Goal: Information Seeking & Learning: Find specific page/section

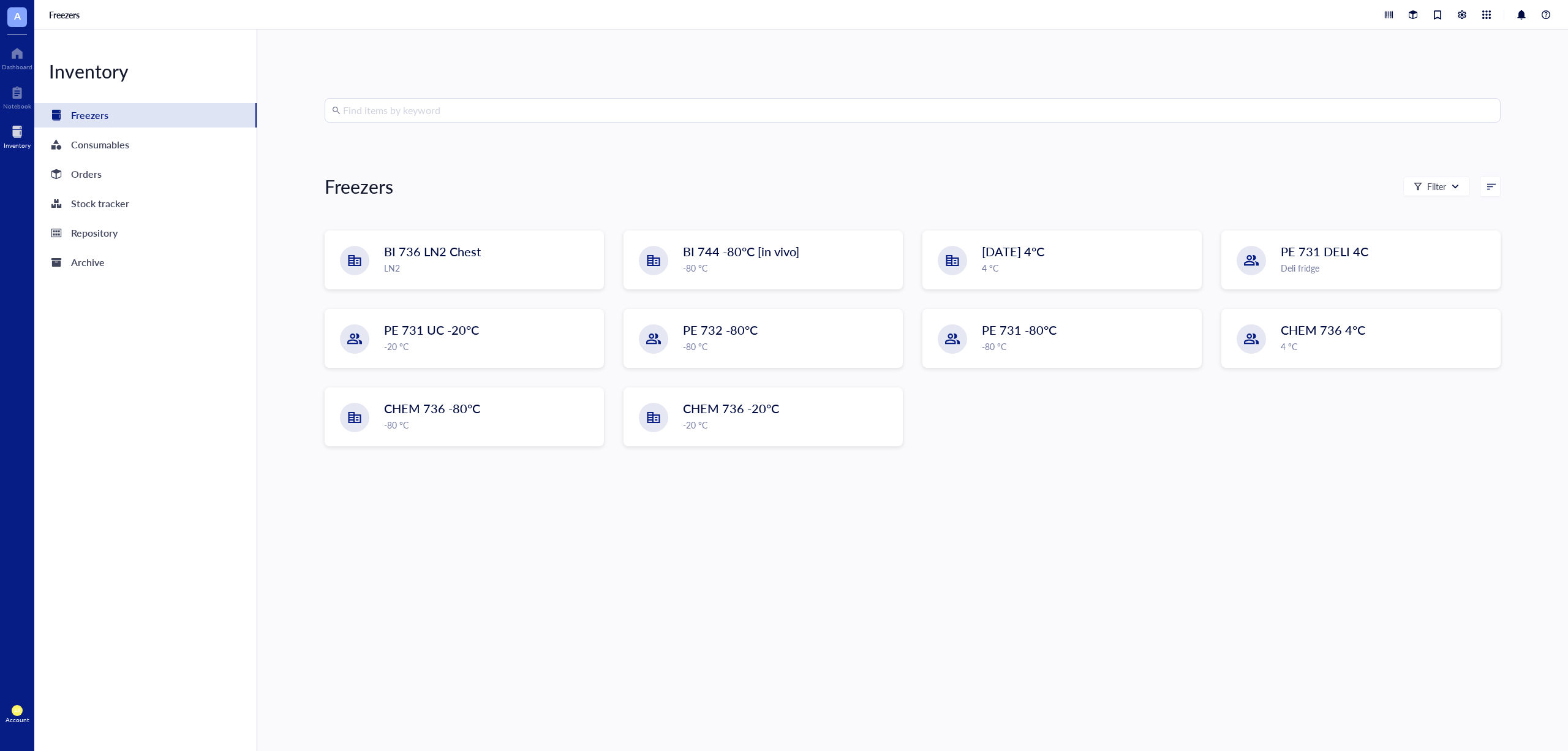
drag, startPoint x: 1025, startPoint y: 569, endPoint x: 1003, endPoint y: 512, distance: 61.1
click at [1025, 569] on div "Find items by keyword Freezers Filter BI 736 LN2 Chest LN2 BI 744 -80°C [in viv…" at bounding box center [912, 389] width 1176 height 584
click at [494, 128] on div "Find items by keyword Freezers Filter BI 736 LN2 Chest LN2 BI 744 -80°C [in viv…" at bounding box center [912, 389] width 1176 height 584
click at [489, 116] on input "search" at bounding box center [918, 110] width 1150 height 23
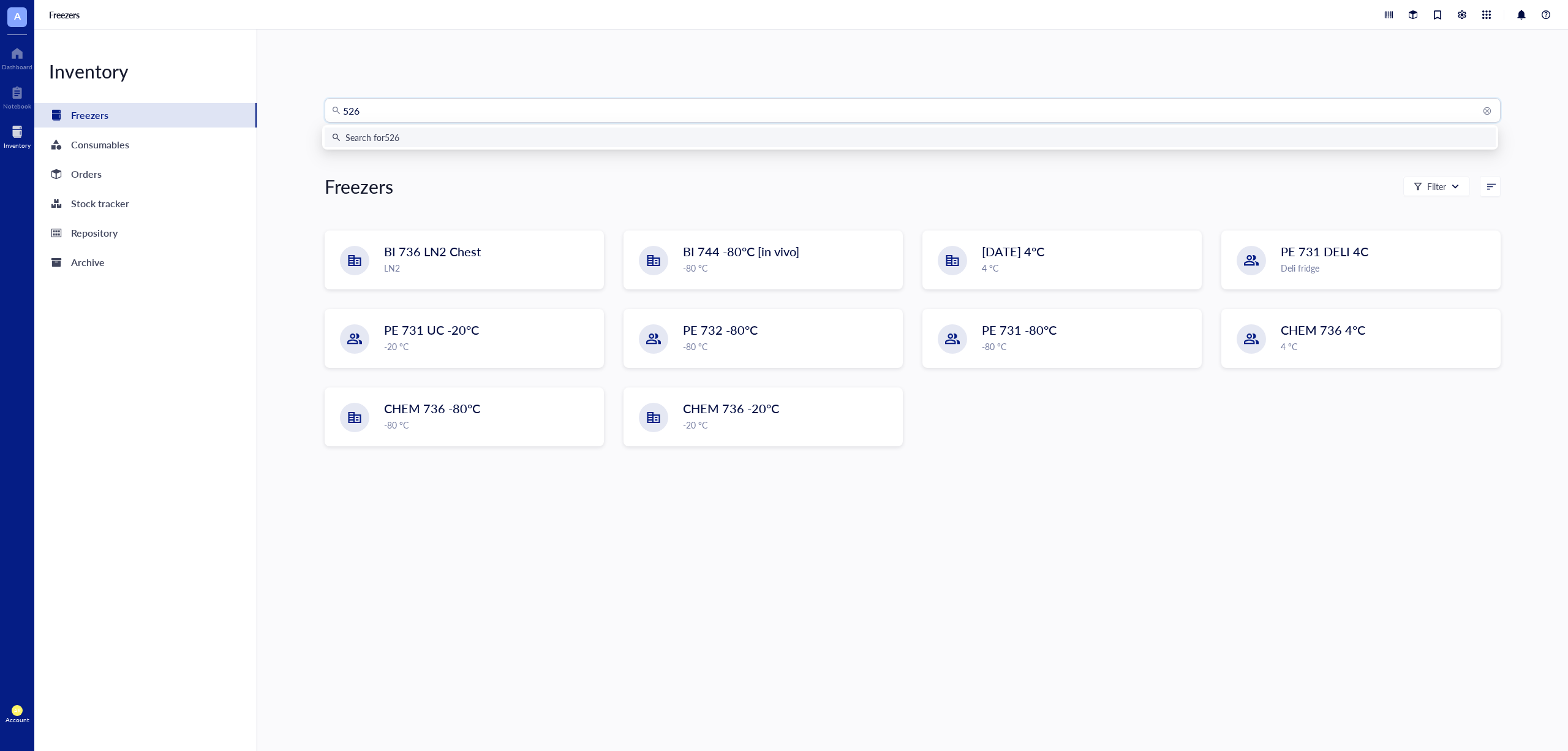
type input "5268"
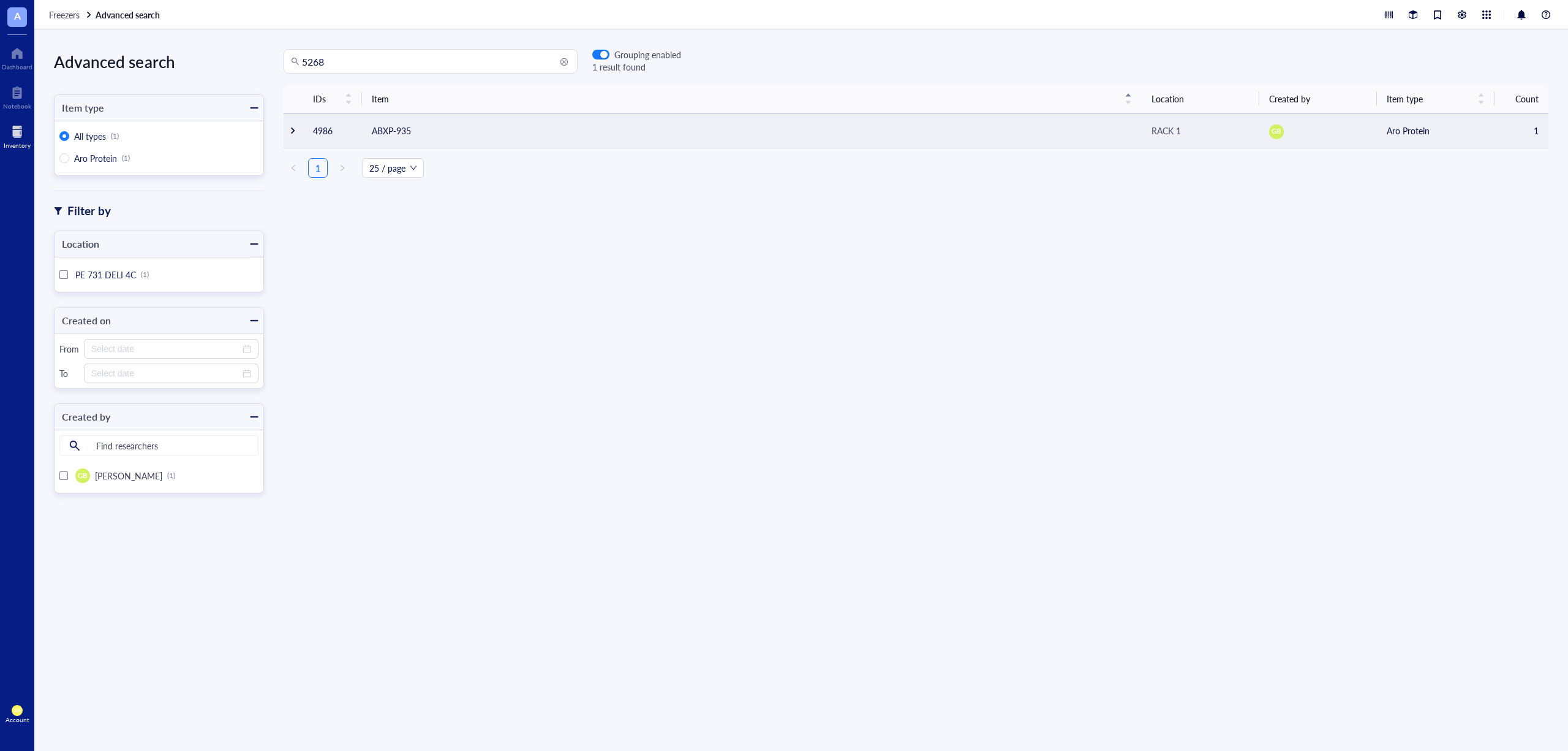
click at [289, 130] on div at bounding box center [293, 130] width 9 height 9
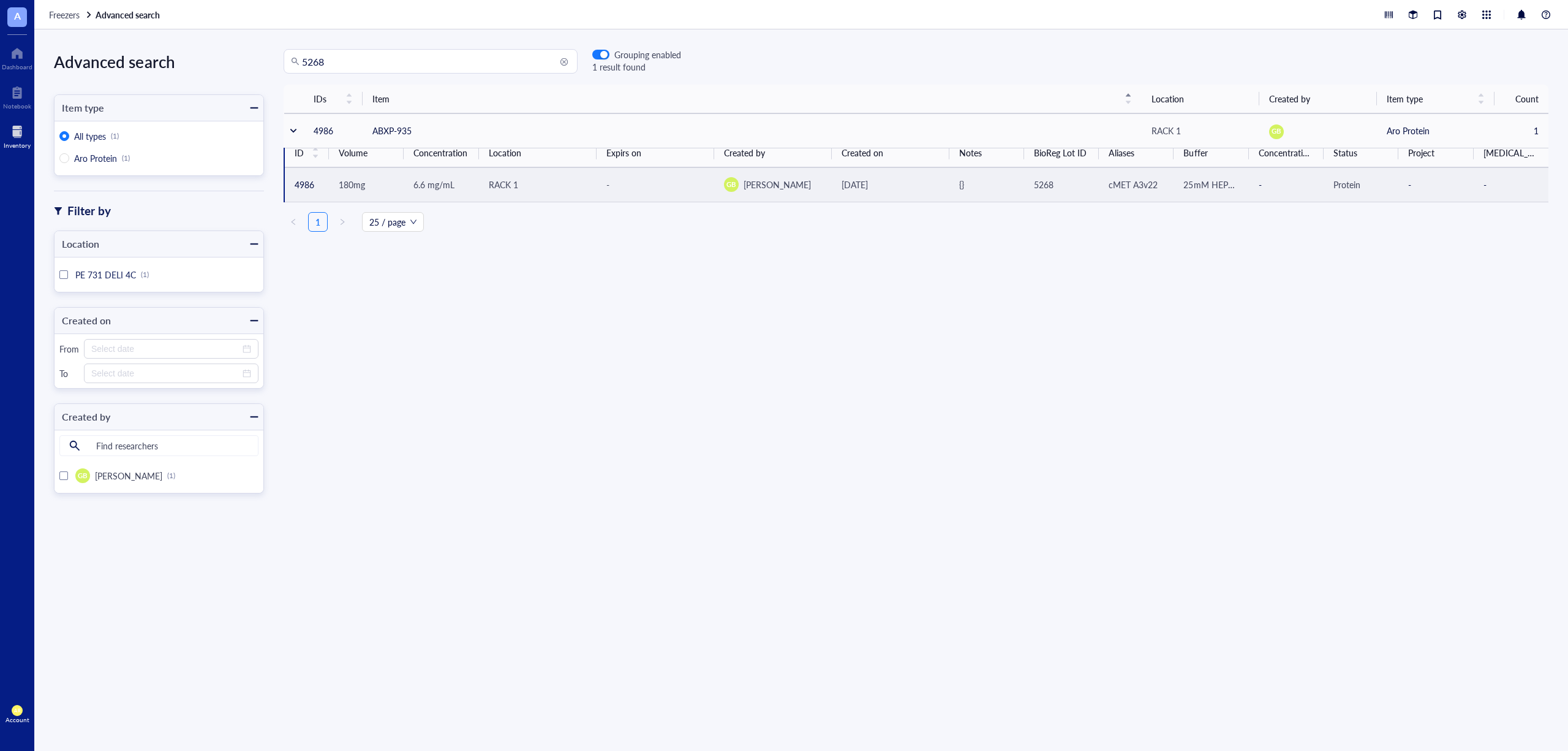
click at [346, 181] on span "180mg" at bounding box center [352, 184] width 26 height 12
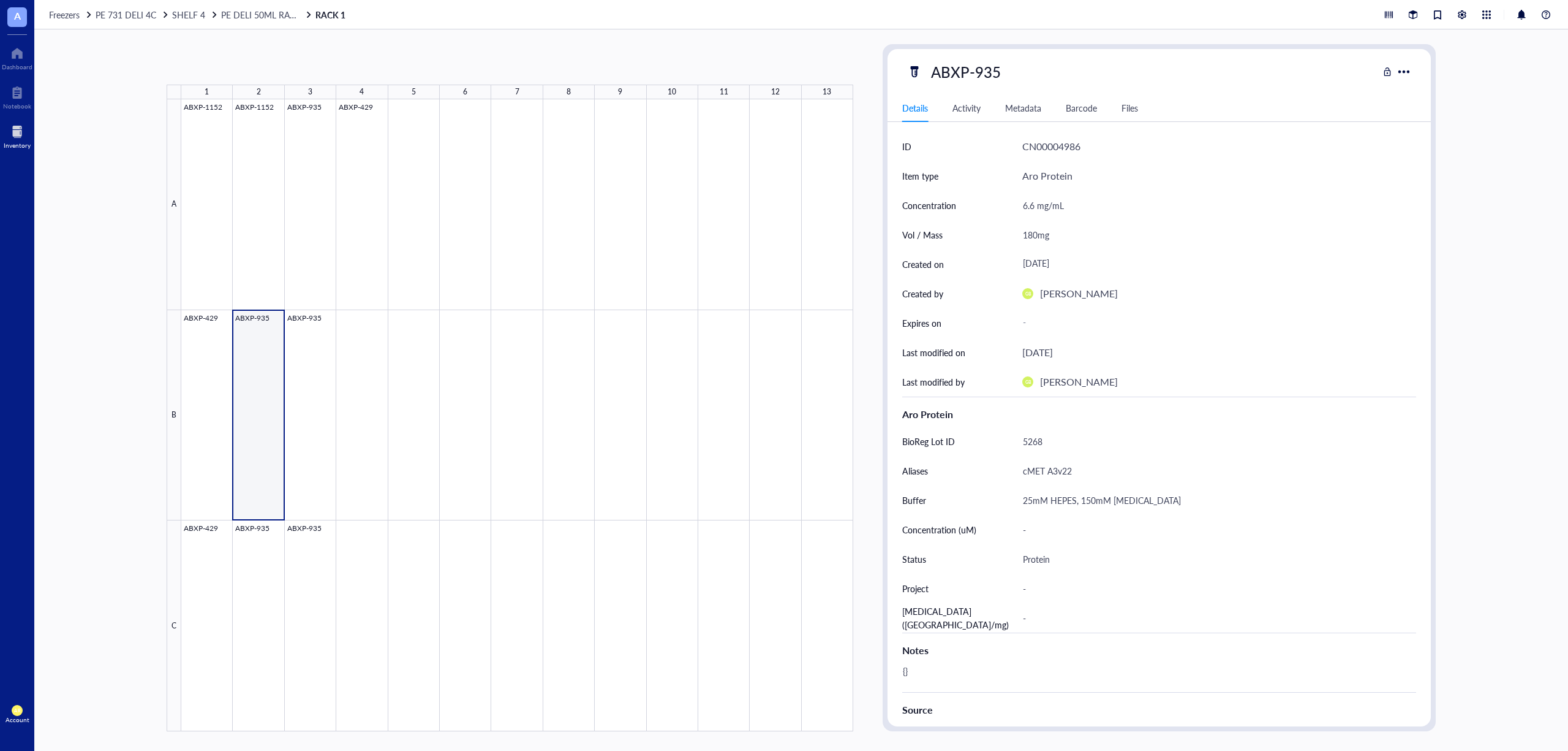
click at [270, 23] on div "Freezers PE 731 DELI 4C SHELF 4 PE DELI 50ML RACK RACK 1" at bounding box center [801, 14] width 1534 height 29
click at [268, 16] on span "PE DELI 50ML RACK" at bounding box center [261, 15] width 79 height 12
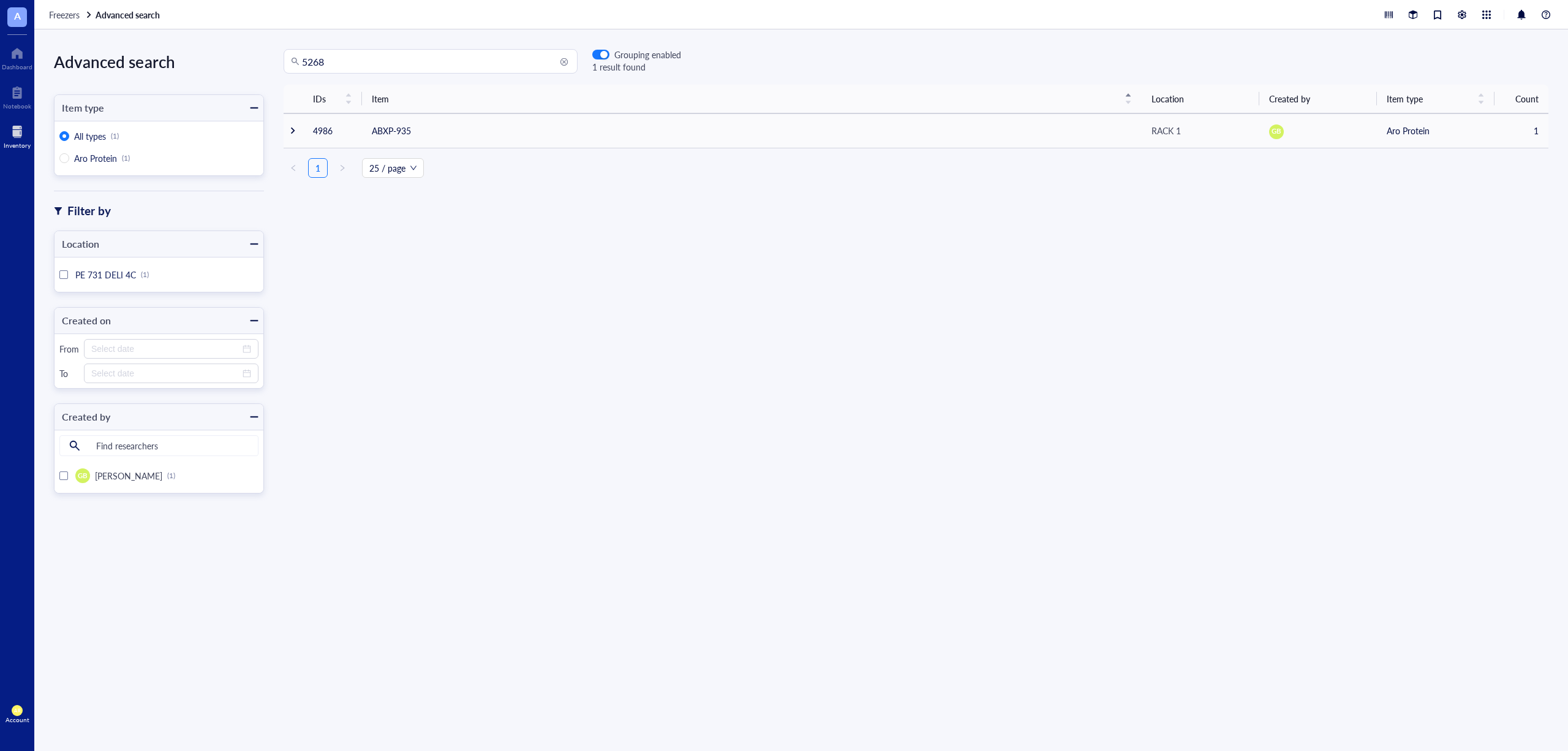
click at [507, 73] on div "5268 Grouping enabled 1 result found IDs Item Location Created by Item type Cou…" at bounding box center [916, 390] width 1304 height 682
click at [594, 54] on span "button" at bounding box center [601, 54] width 16 height 9
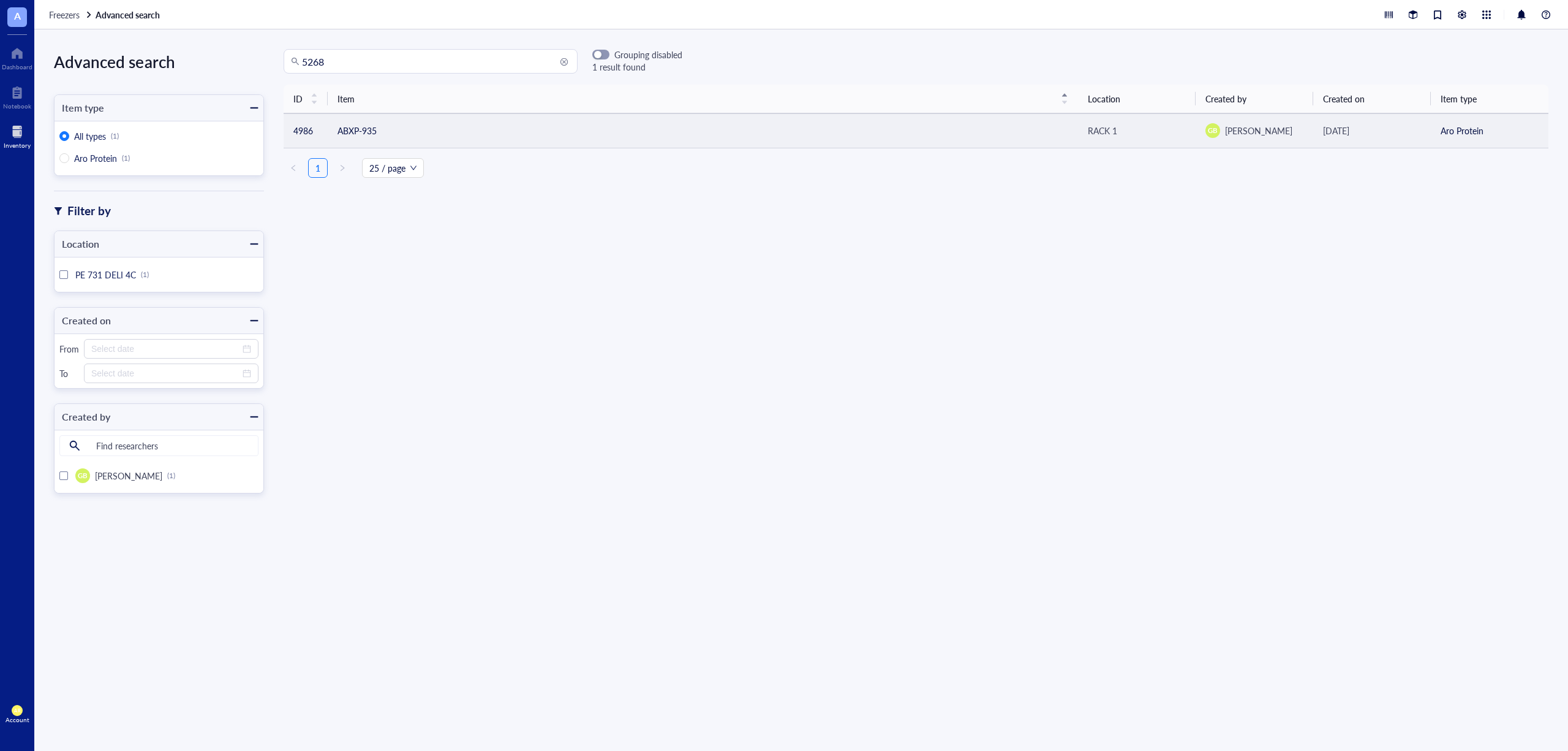
click at [295, 126] on td "4986" at bounding box center [305, 130] width 44 height 34
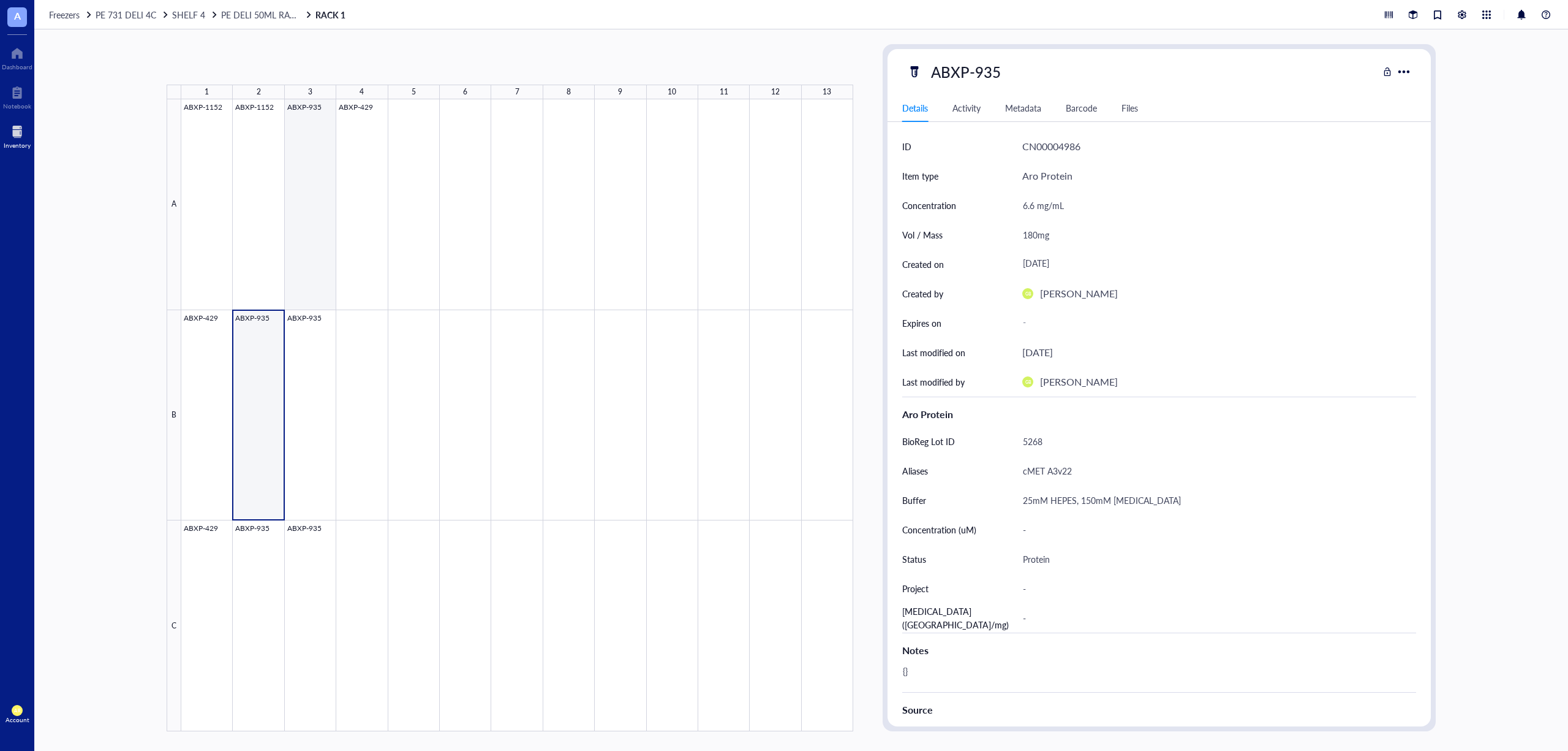
click at [300, 125] on div at bounding box center [517, 415] width 672 height 632
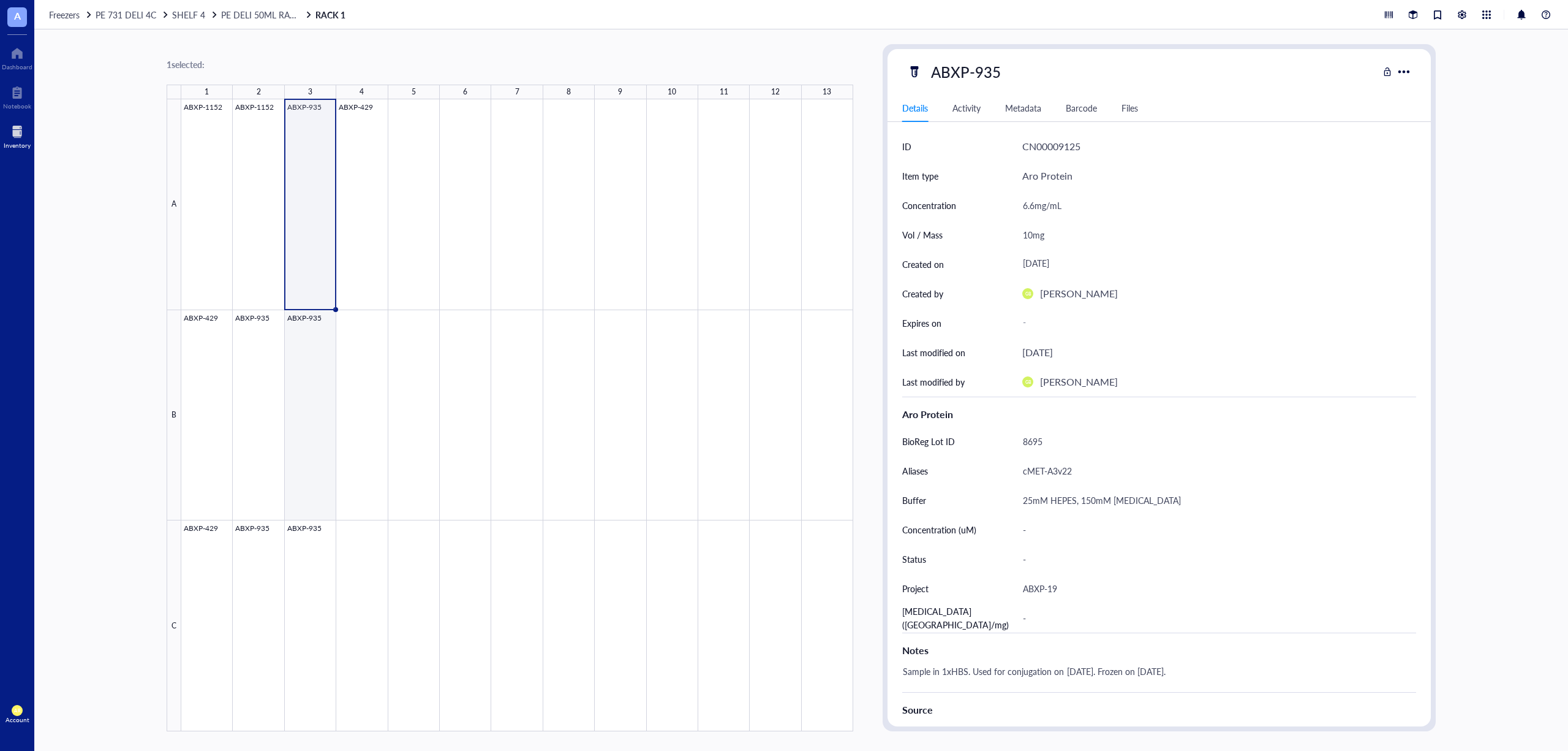
click at [319, 357] on div at bounding box center [517, 415] width 672 height 632
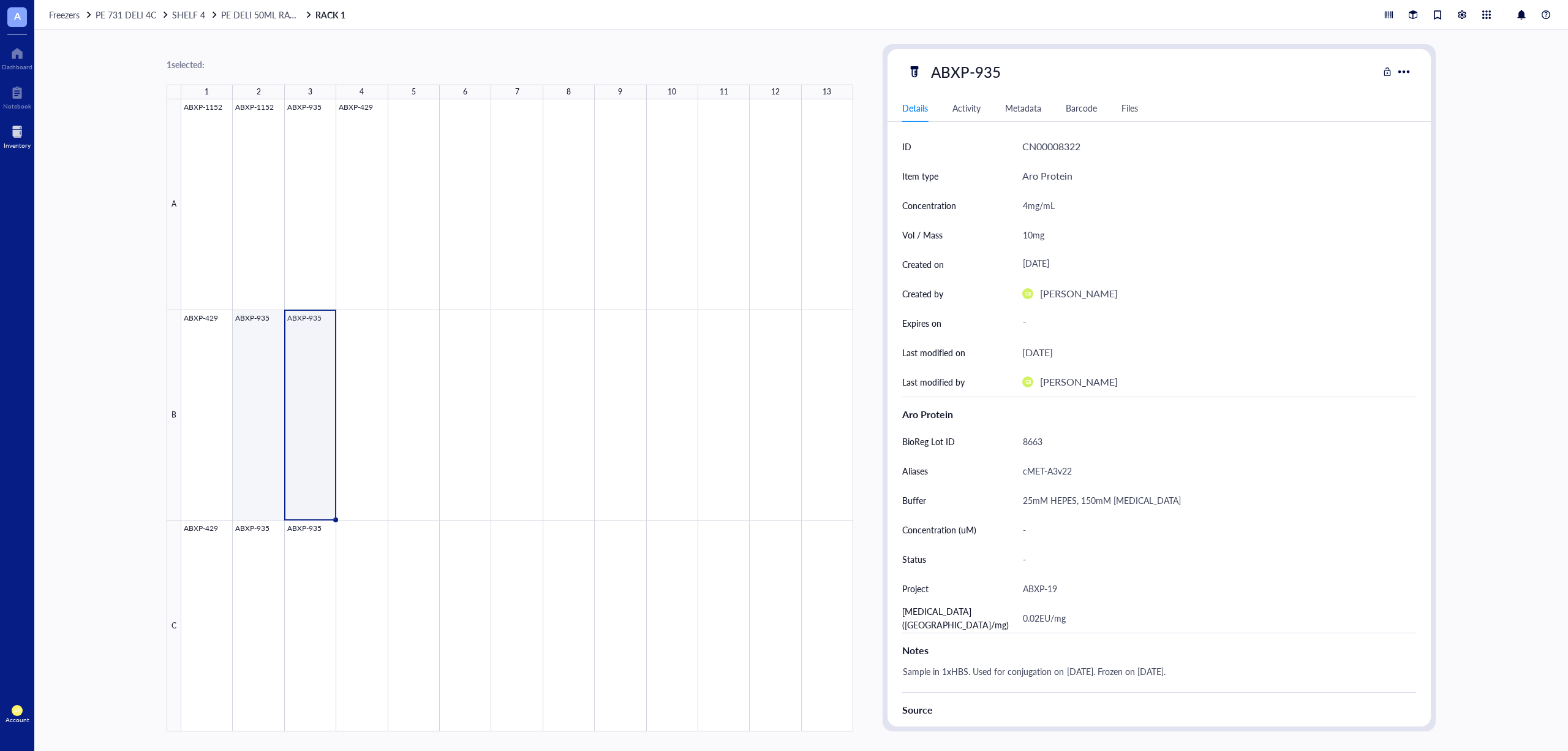
click at [239, 432] on div at bounding box center [517, 415] width 672 height 632
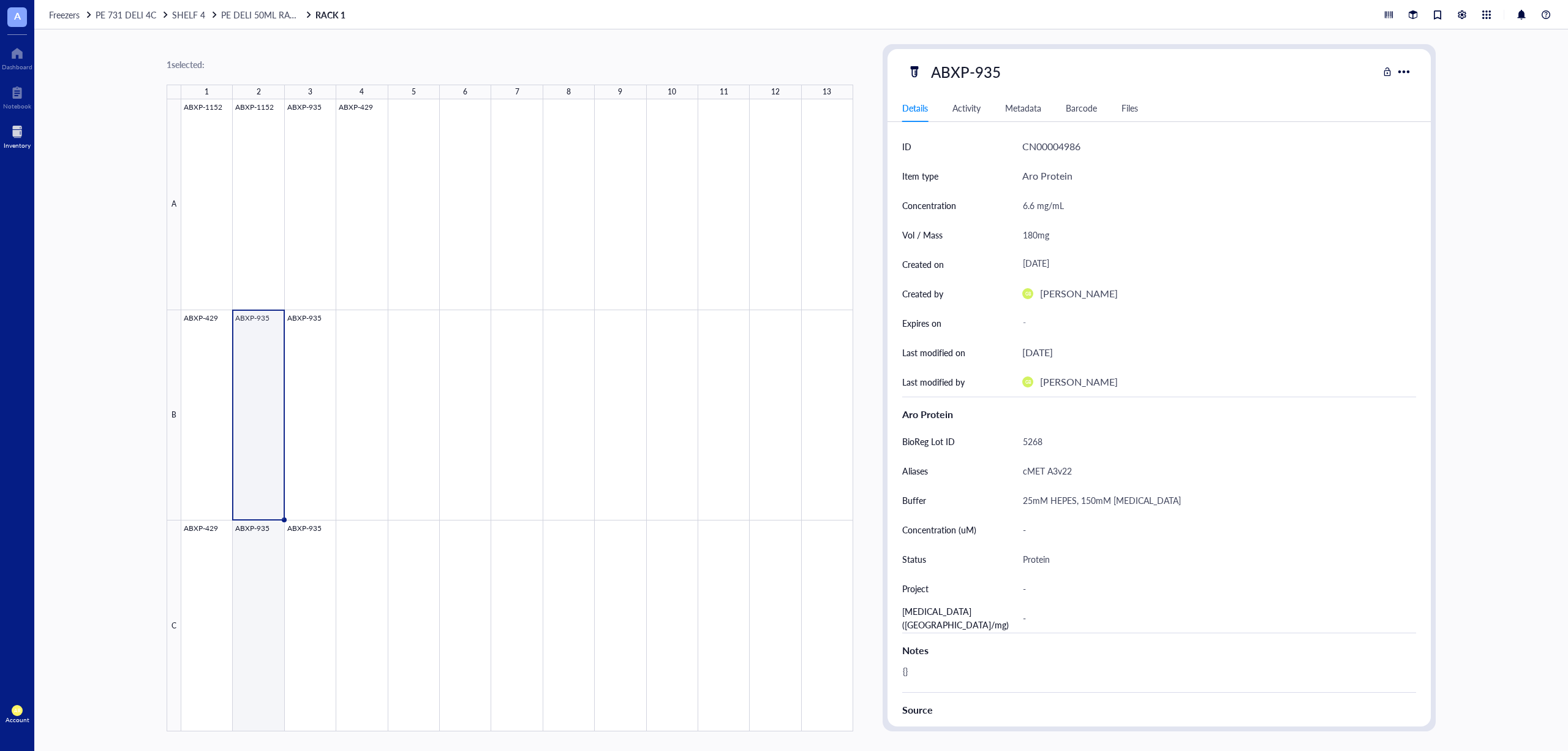
click at [262, 609] on div at bounding box center [517, 415] width 672 height 632
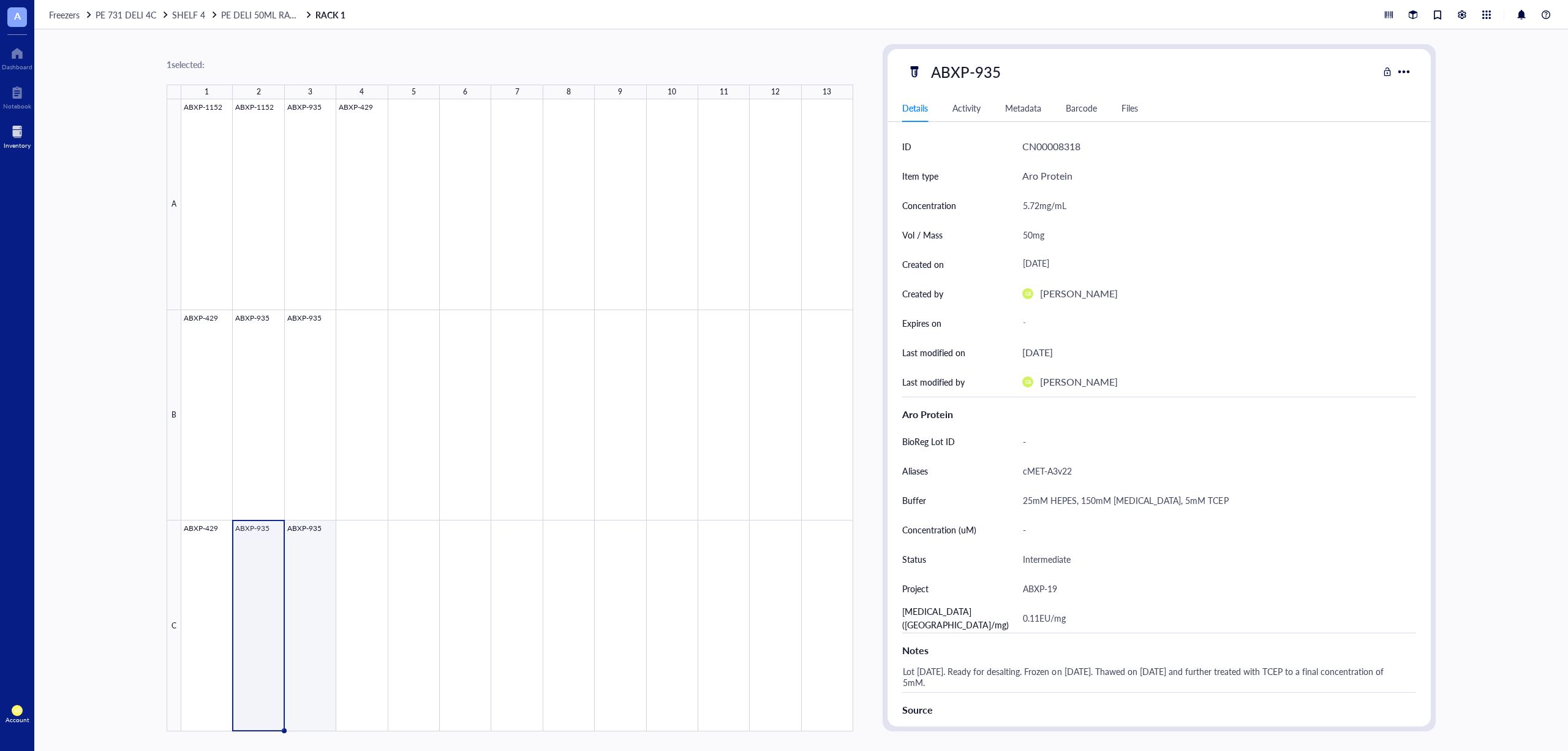
click at [310, 598] on div at bounding box center [517, 415] width 672 height 632
click at [270, 631] on div at bounding box center [517, 415] width 672 height 632
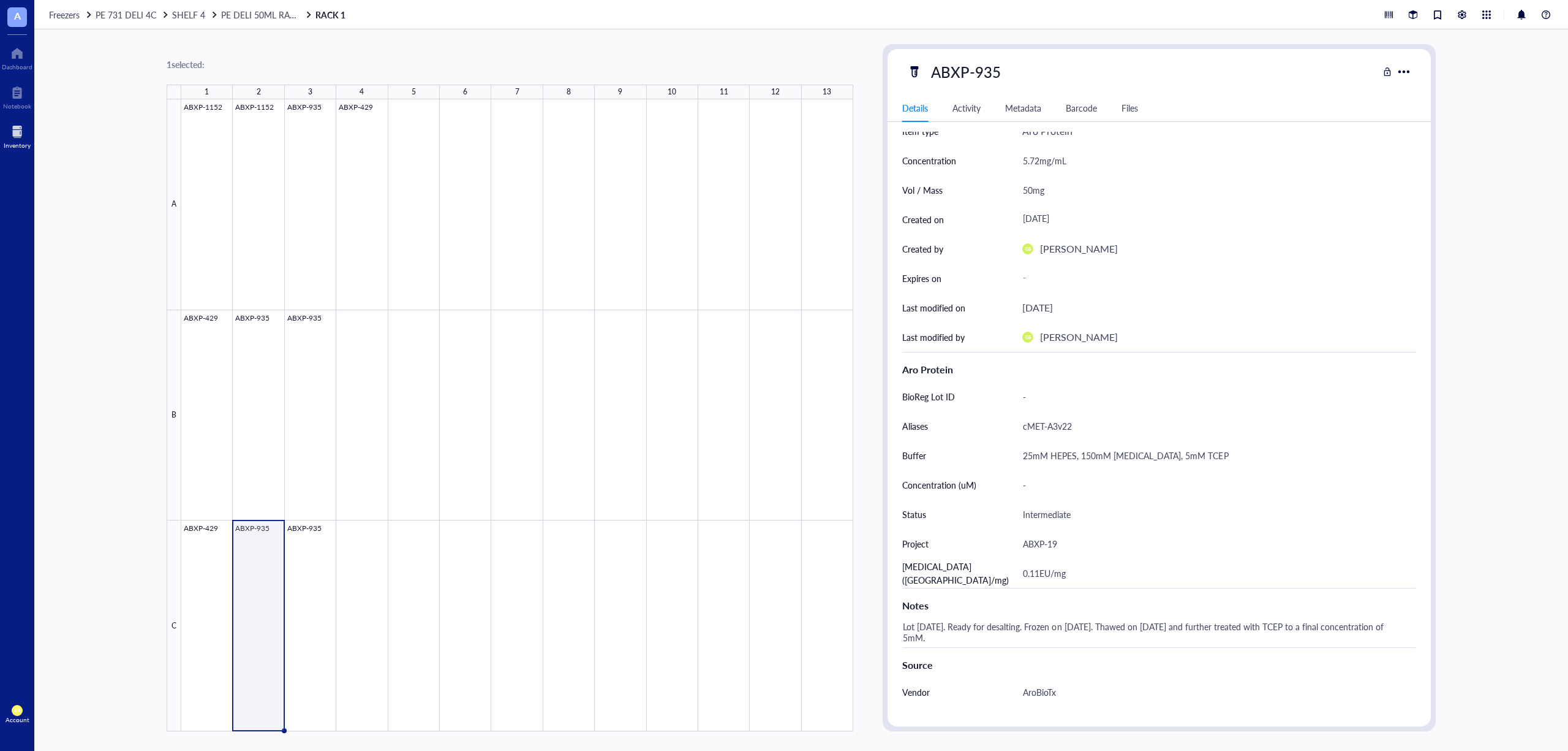
scroll to position [82, 0]
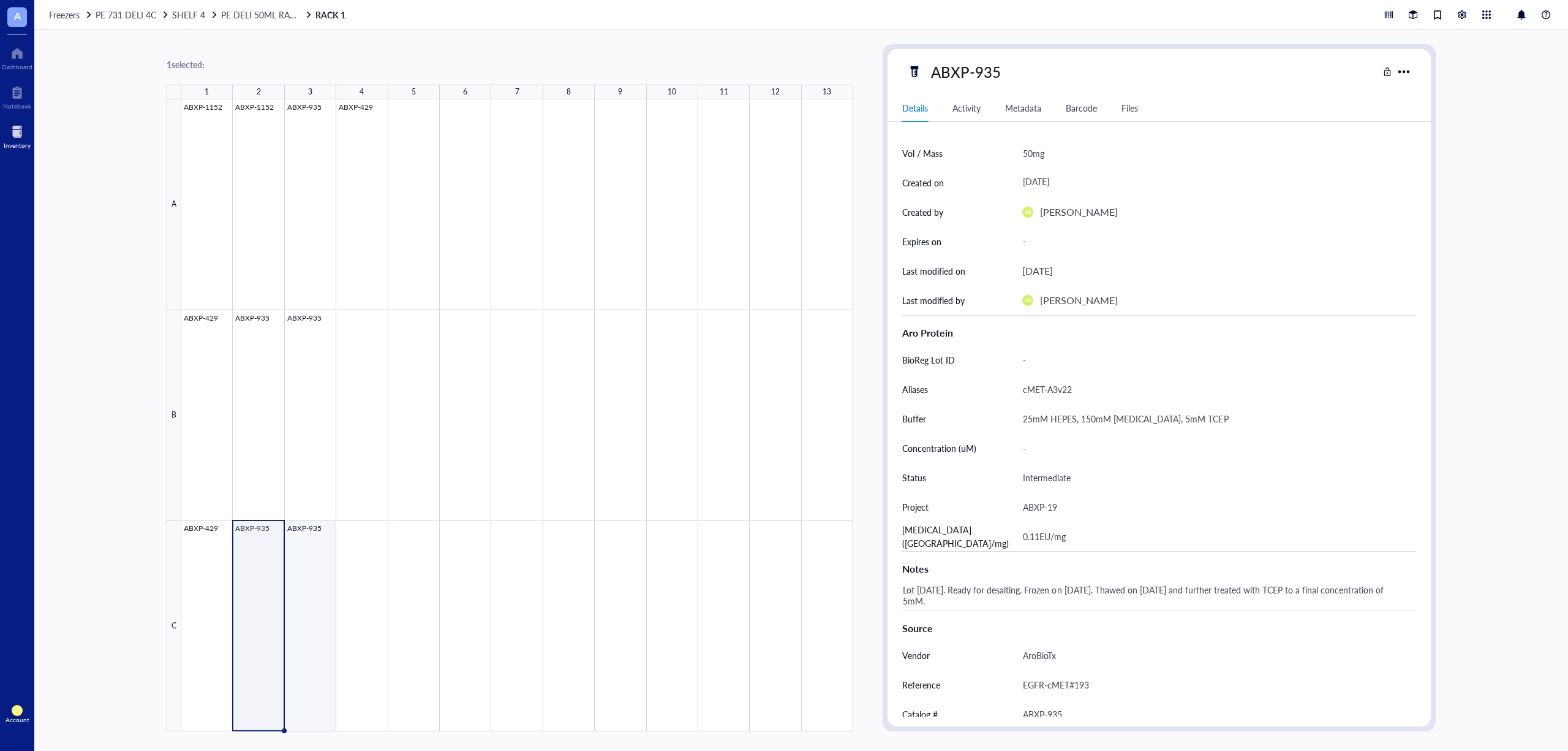
click at [305, 627] on div at bounding box center [517, 415] width 672 height 632
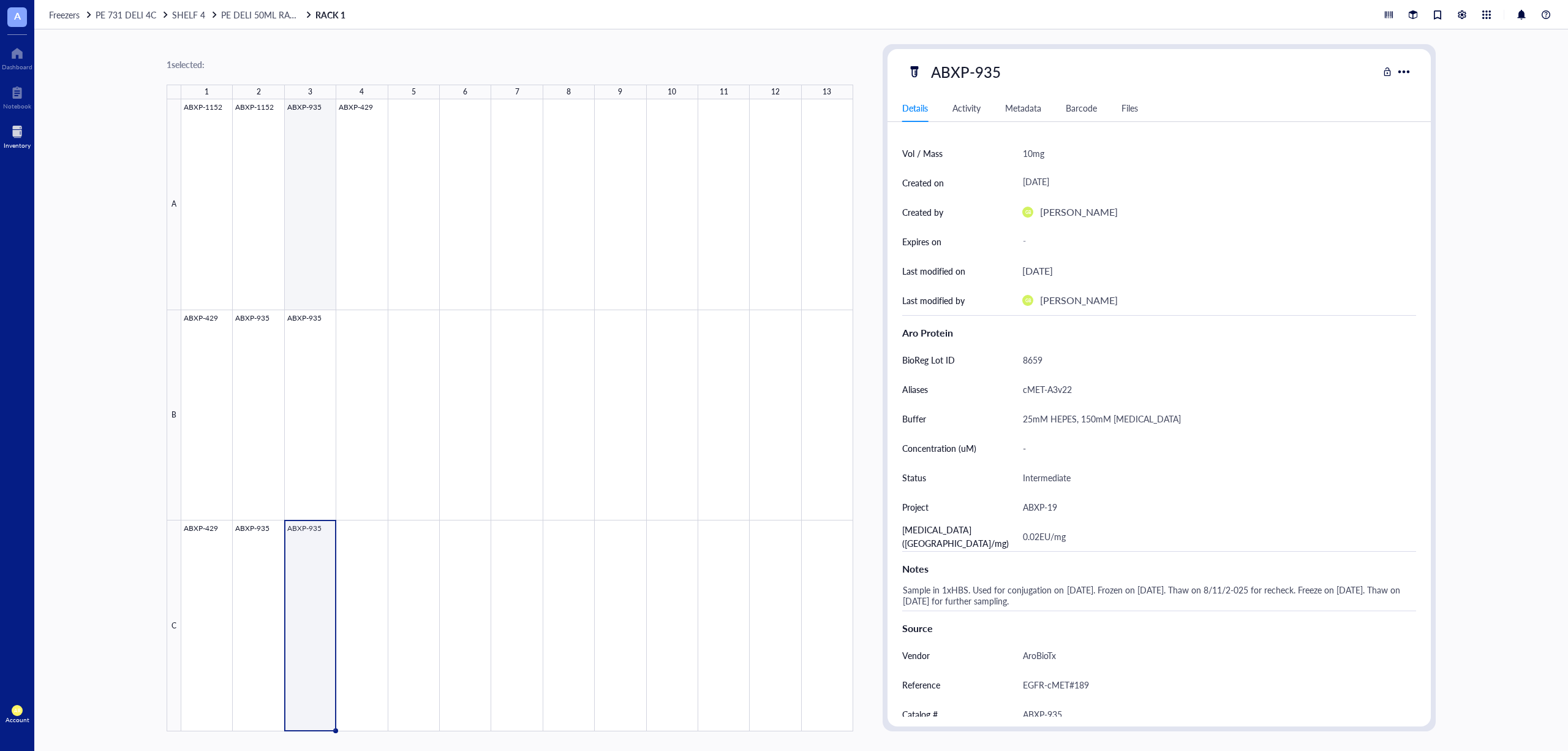
click at [309, 153] on div at bounding box center [517, 415] width 672 height 632
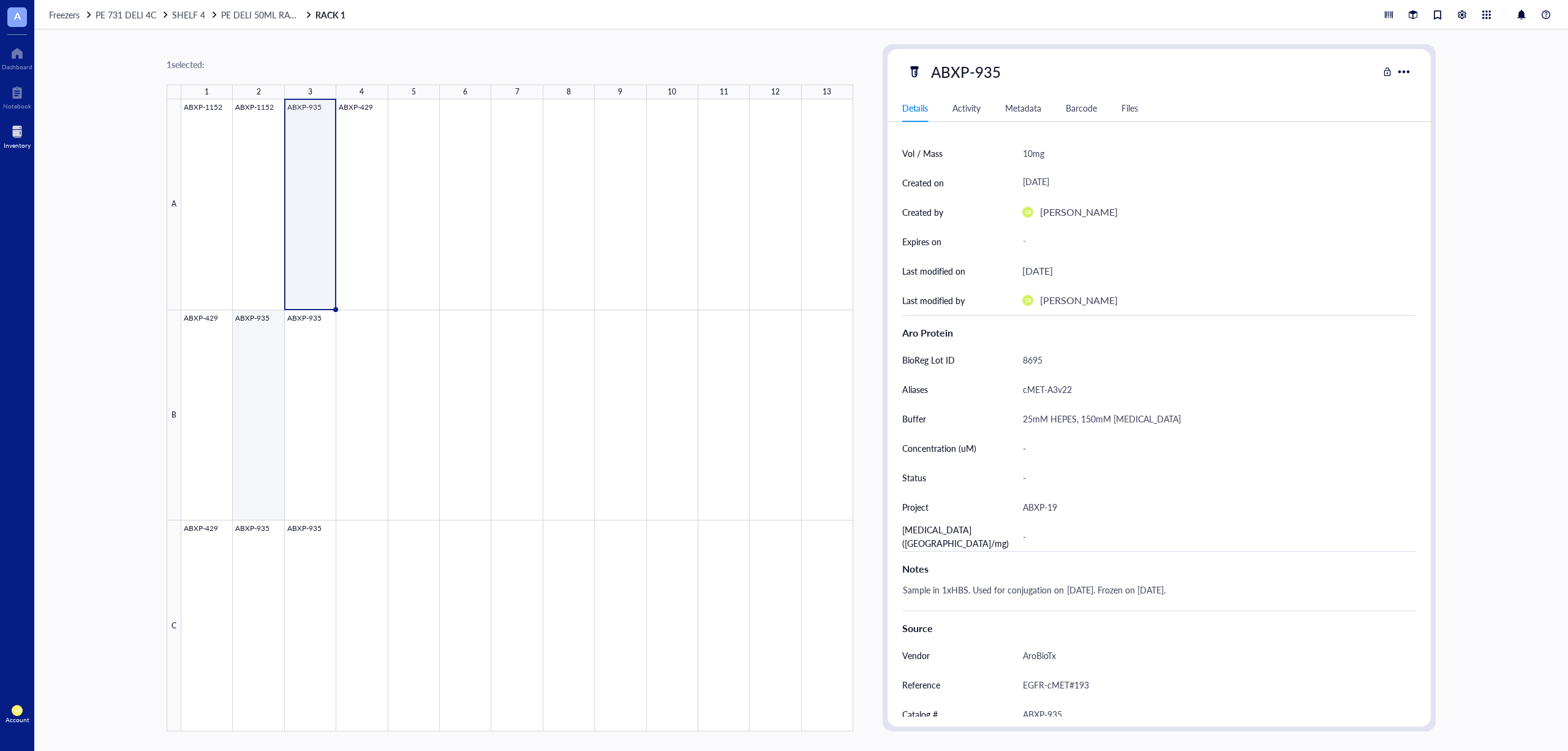
click at [246, 349] on div at bounding box center [517, 415] width 672 height 632
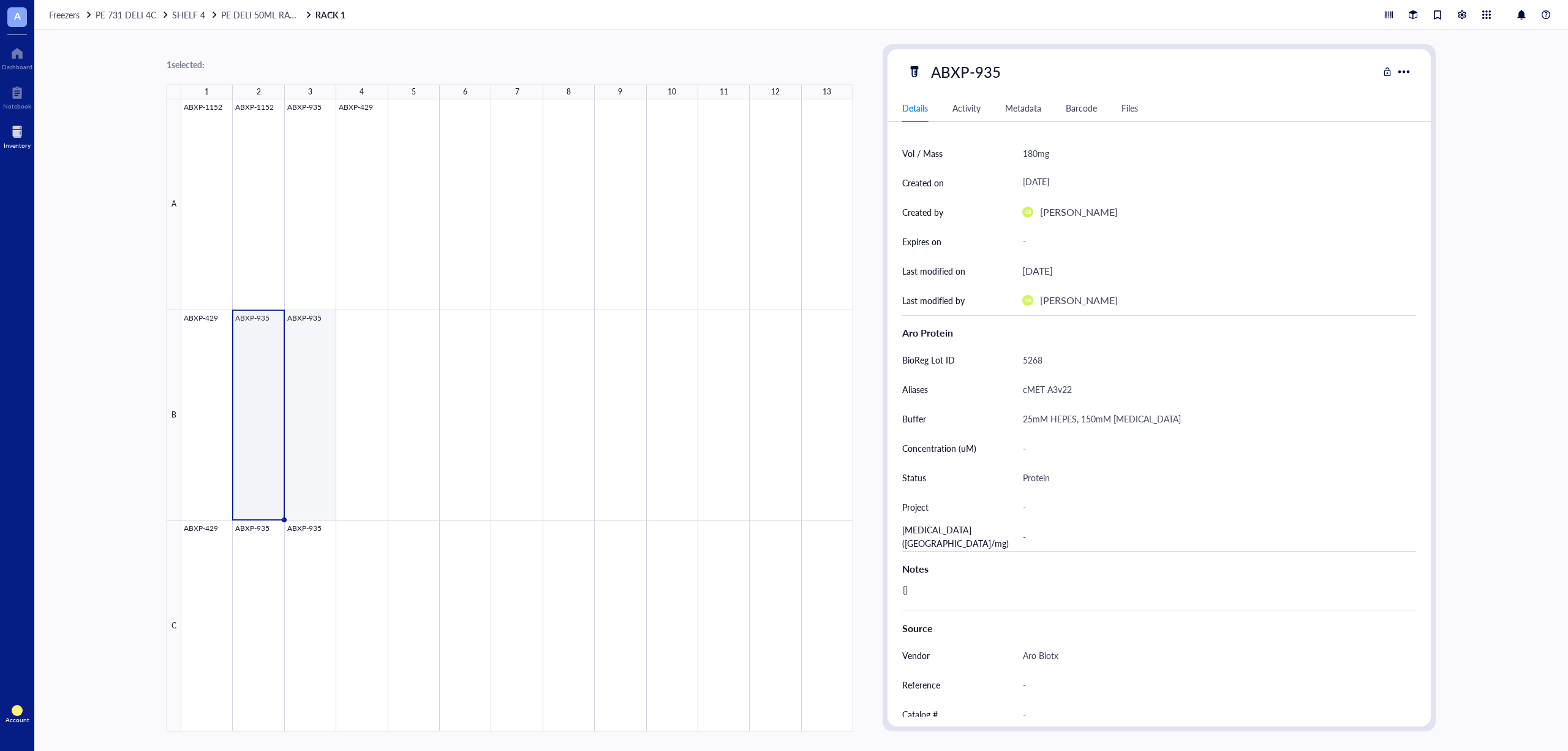
click at [296, 363] on div at bounding box center [517, 415] width 672 height 632
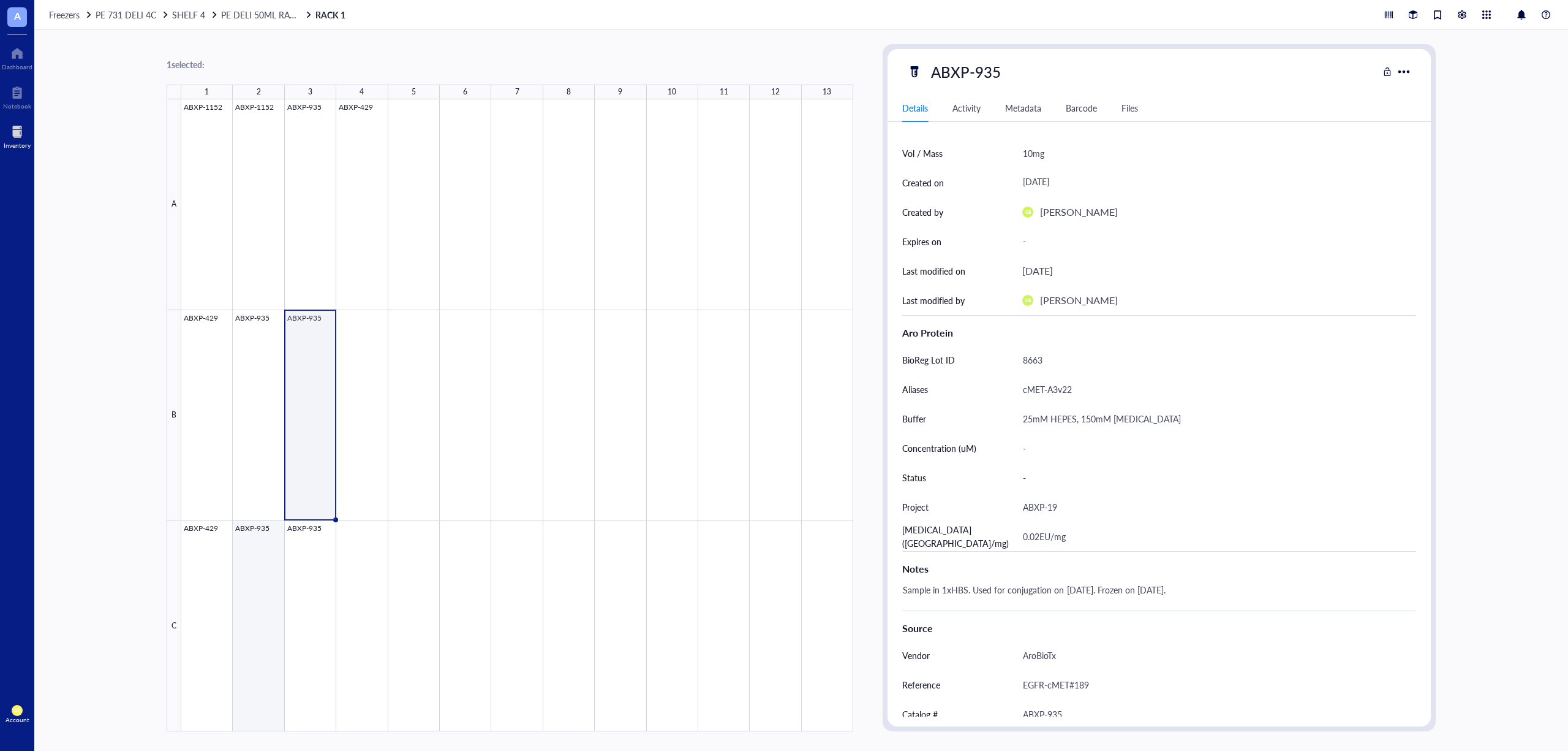
click at [248, 575] on div at bounding box center [517, 415] width 672 height 632
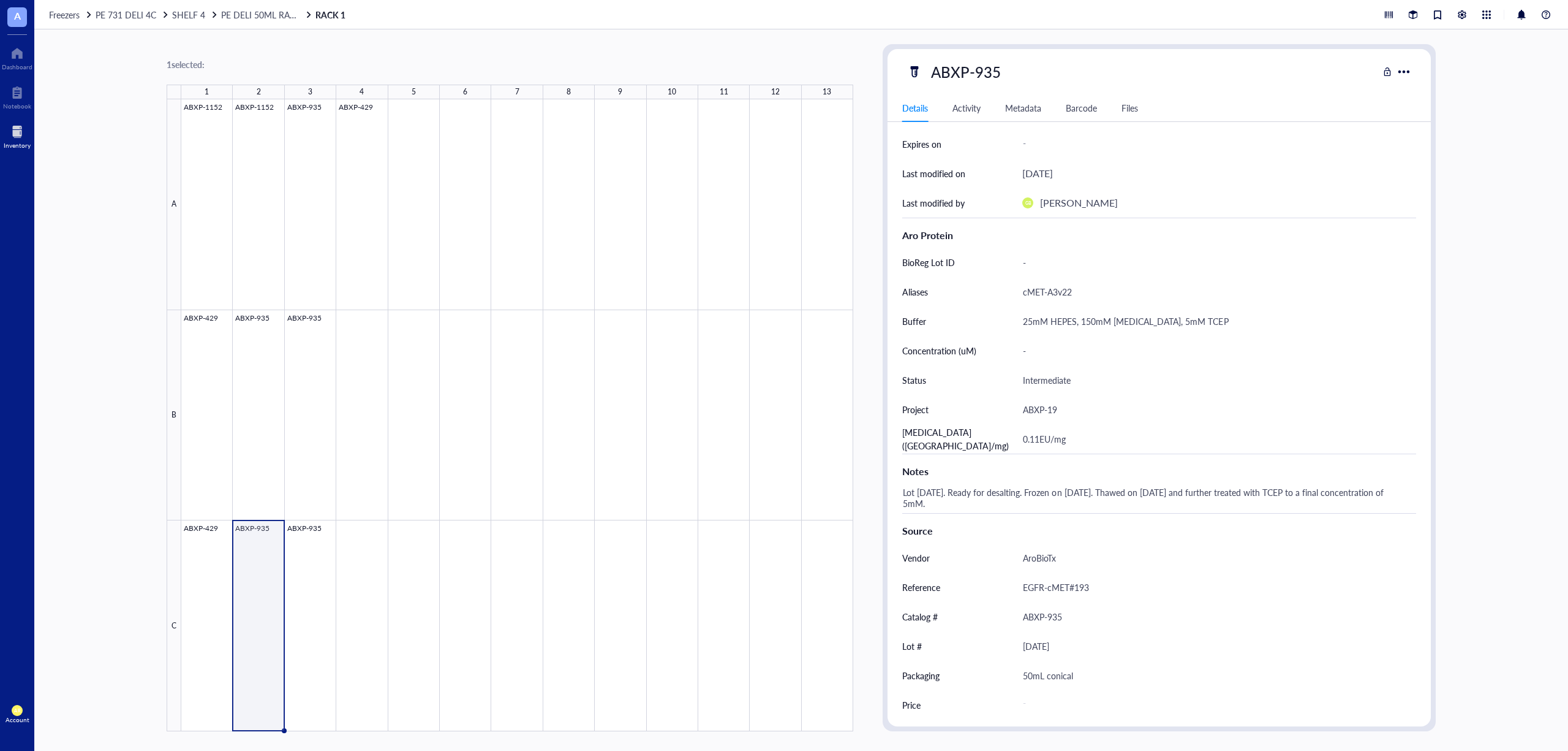
scroll to position [183, 0]
click at [334, 546] on div at bounding box center [517, 415] width 672 height 632
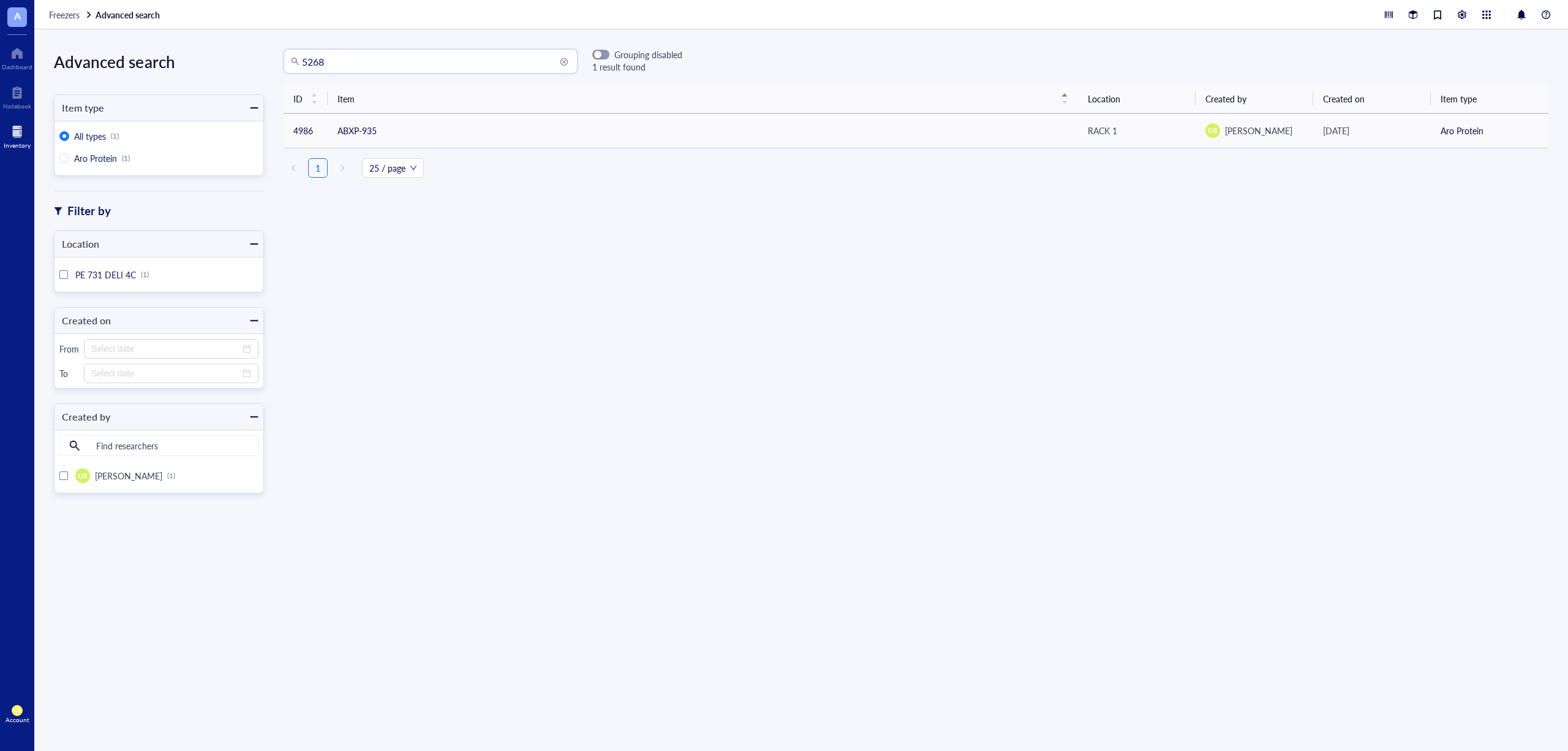
click at [400, 63] on input "5268" at bounding box center [436, 61] width 268 height 23
type input "5"
type input "ABXP-429"
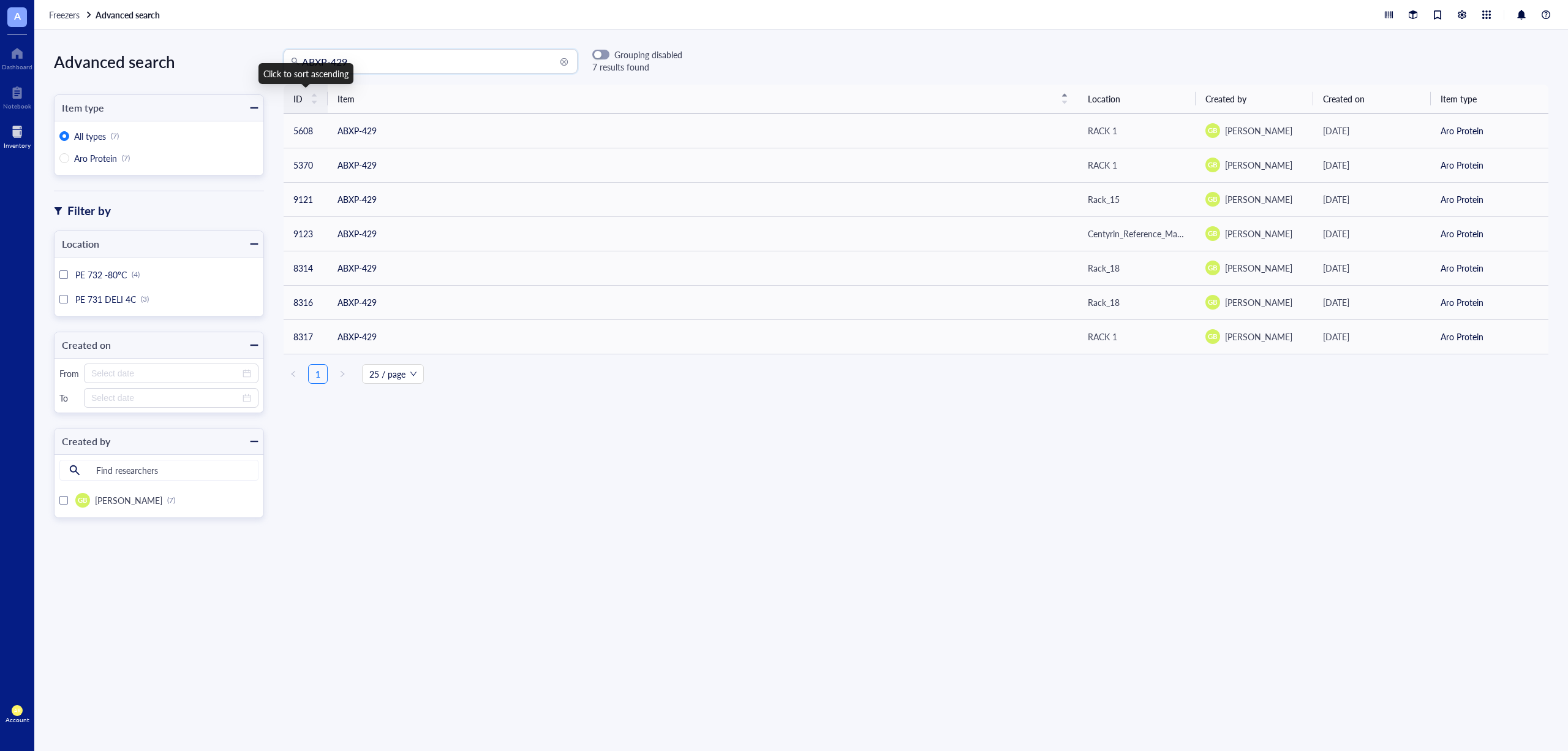
click at [295, 92] on span "ID" at bounding box center [298, 99] width 10 height 14
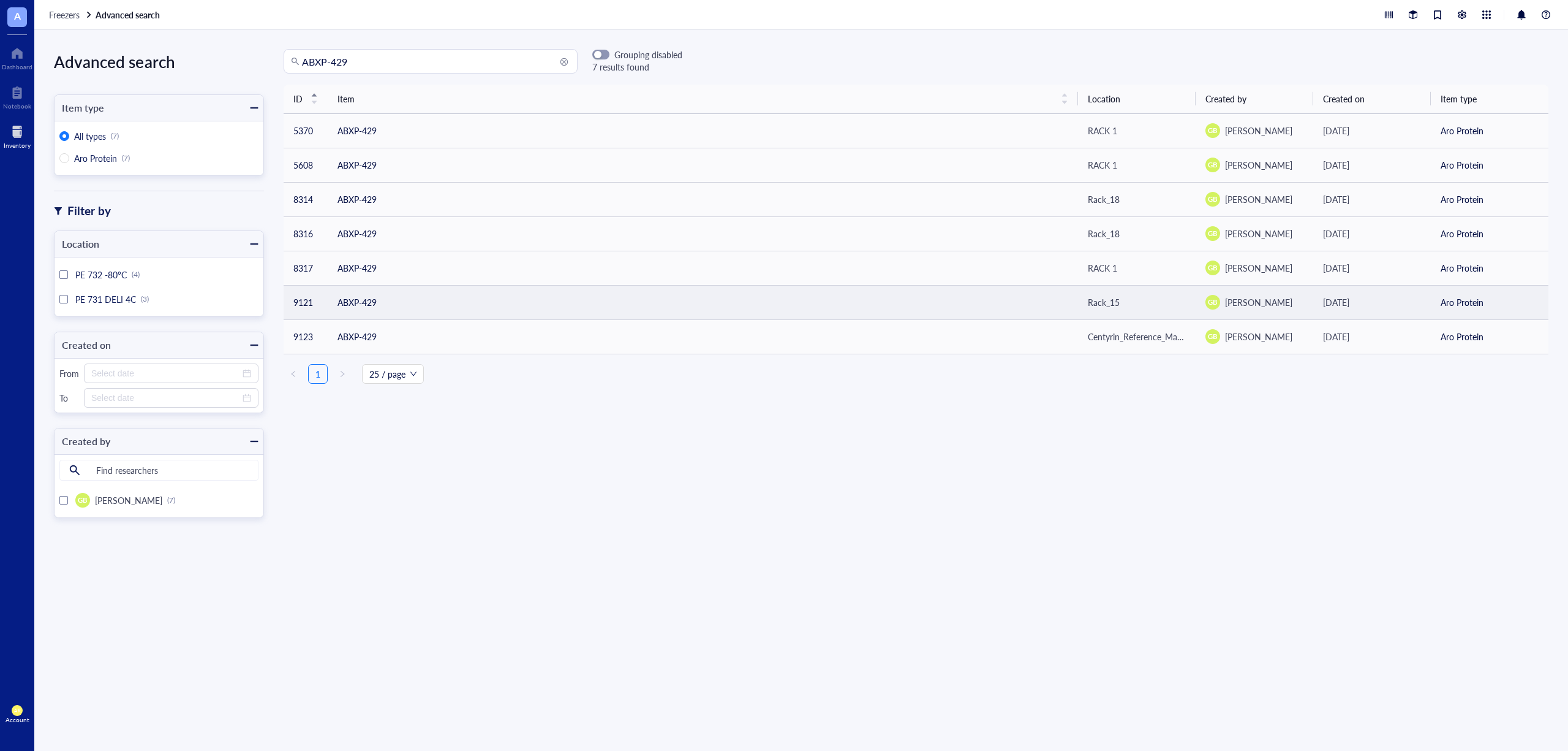
click at [364, 304] on td "ABXP-429" at bounding box center [702, 302] width 751 height 34
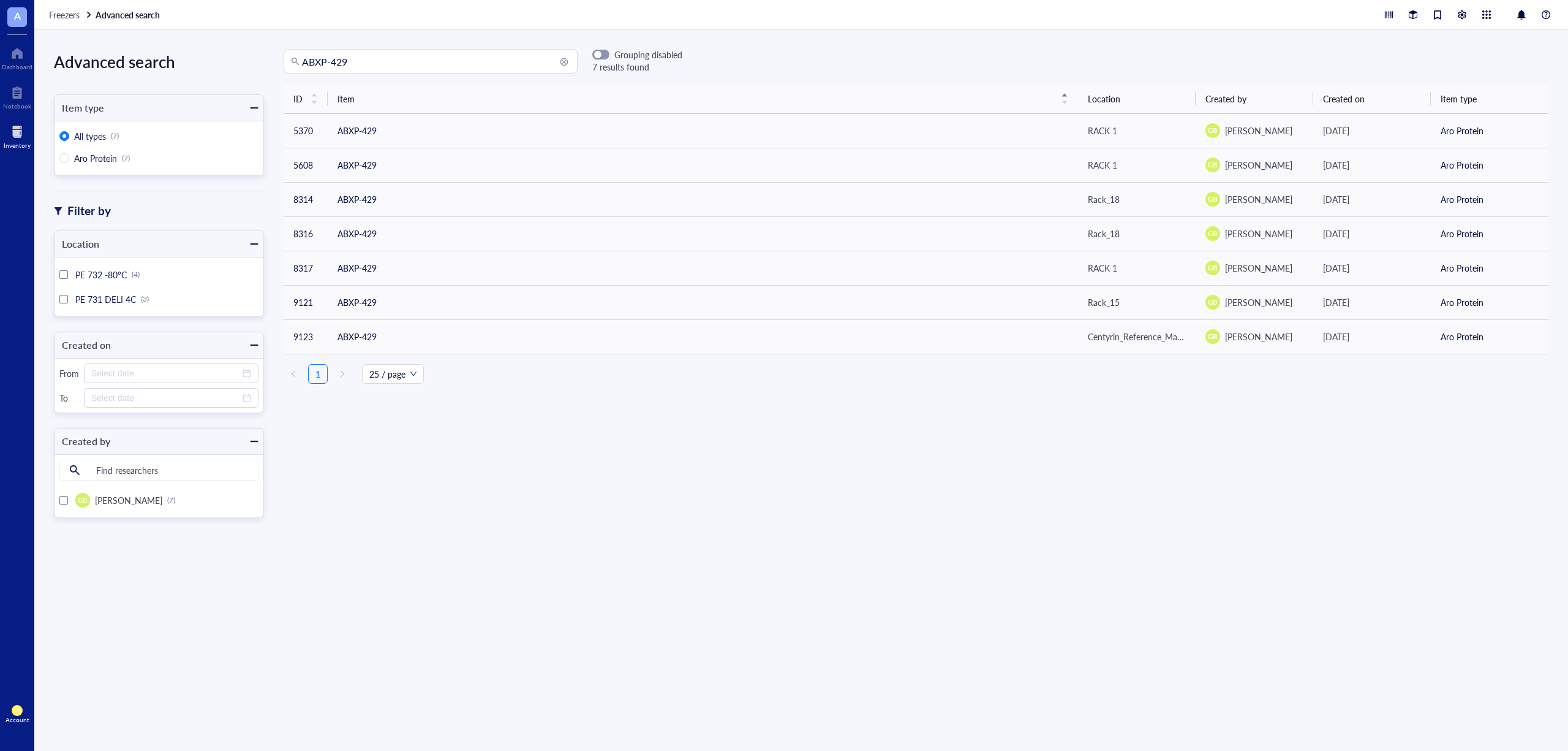
click at [1120, 108] on th "Location" at bounding box center [1137, 99] width 118 height 29
click at [1111, 103] on th "Location" at bounding box center [1137, 99] width 118 height 29
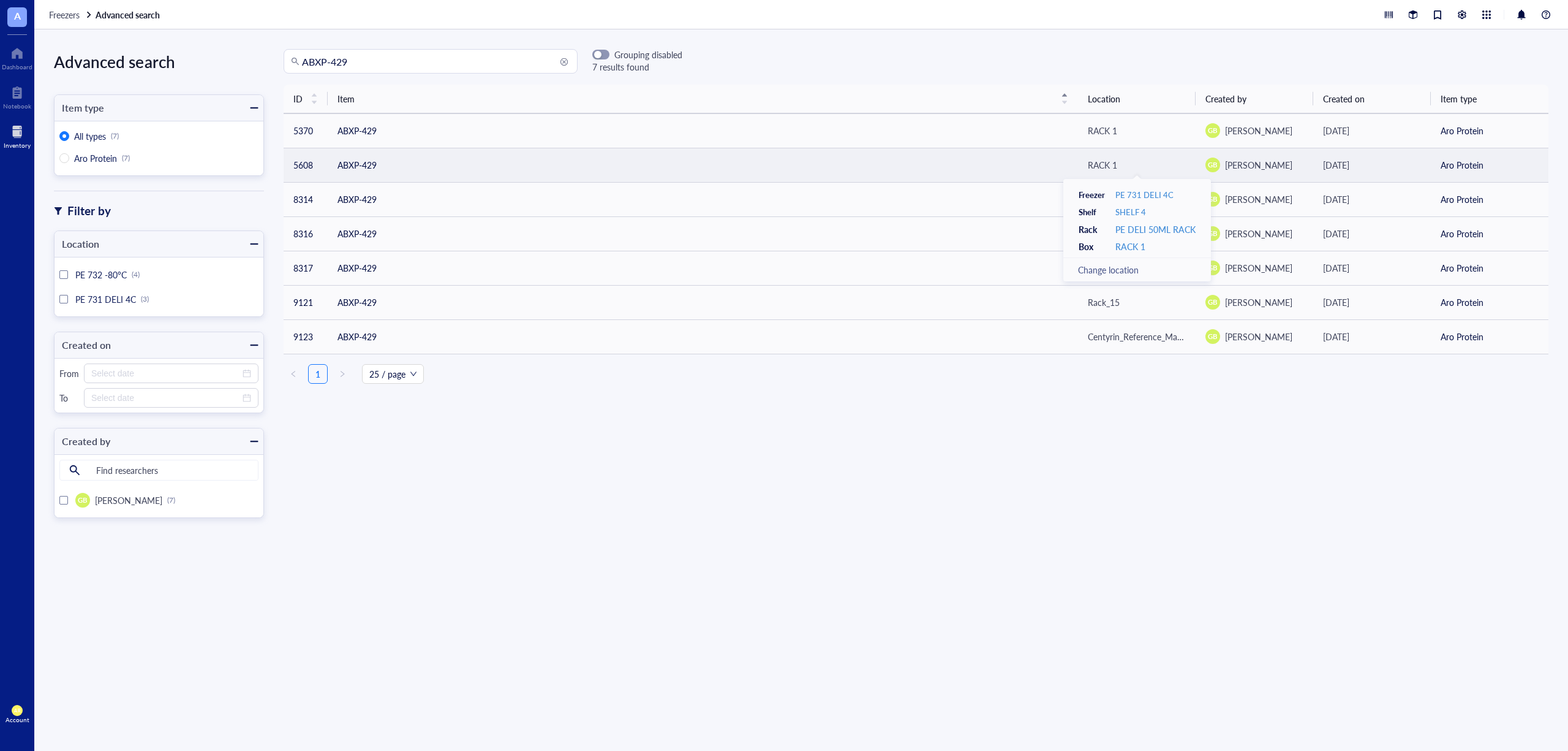
click at [1100, 160] on div "RACK 1" at bounding box center [1102, 165] width 29 height 14
click at [321, 162] on td "5608" at bounding box center [305, 164] width 44 height 34
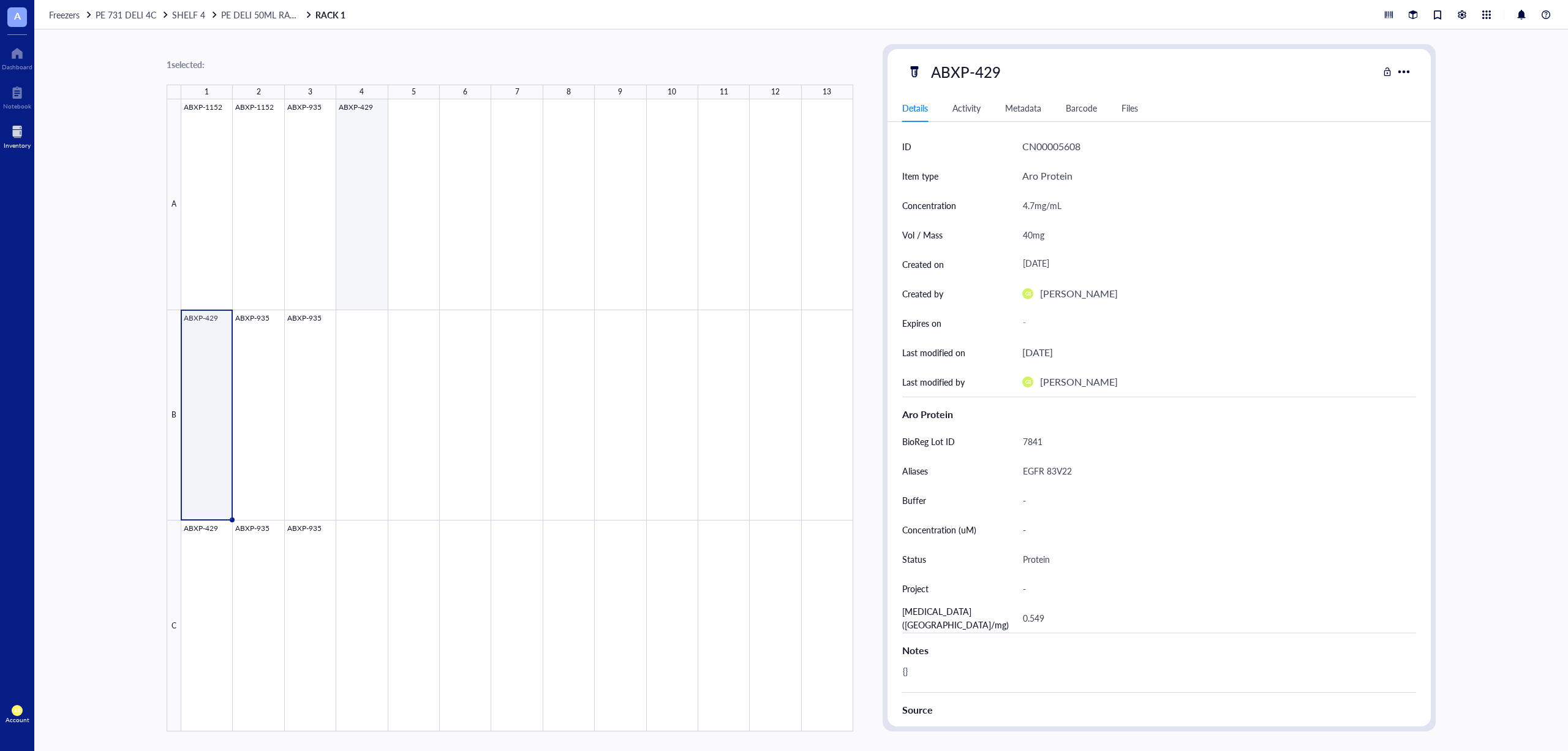
click at [363, 122] on div at bounding box center [517, 415] width 672 height 632
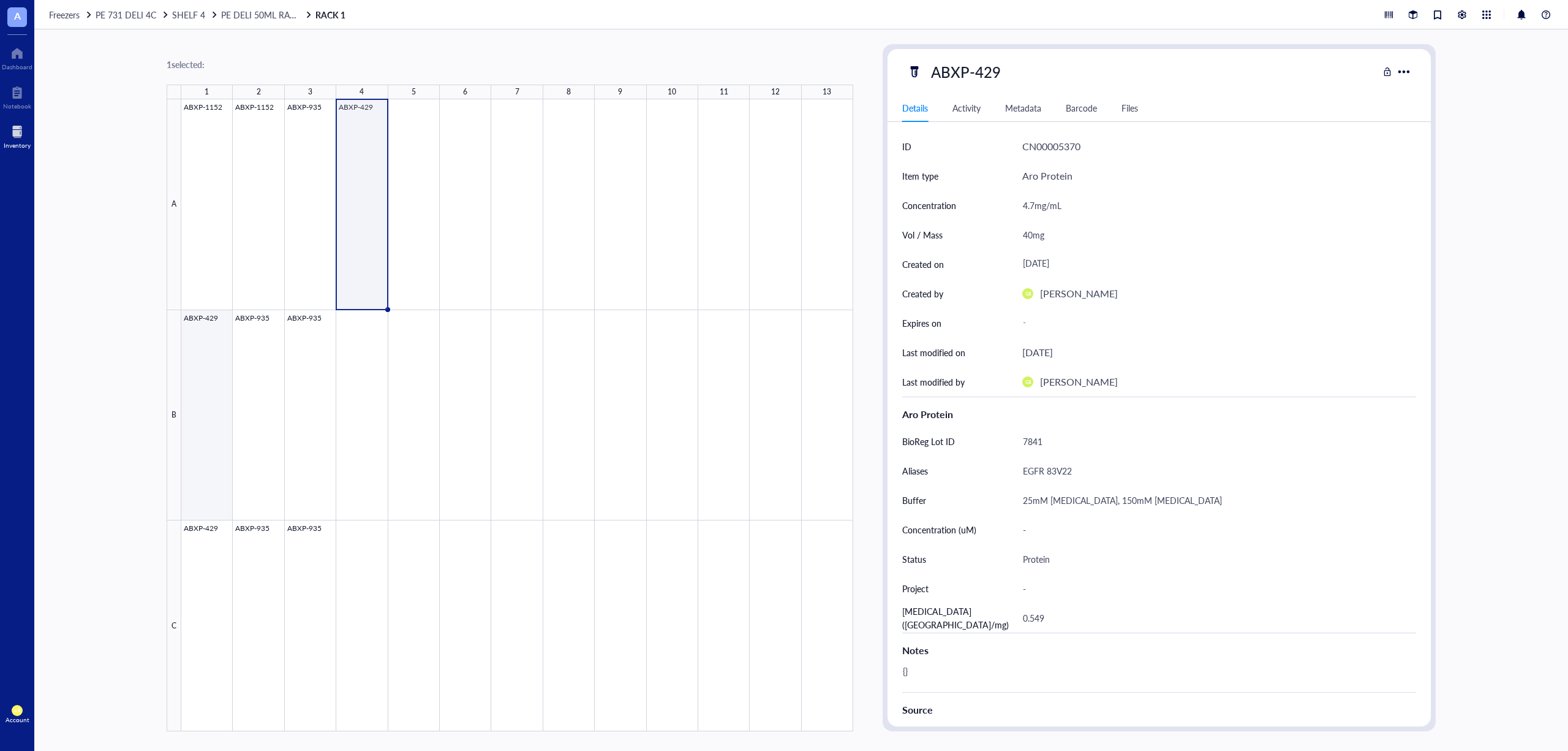
click at [186, 390] on div at bounding box center [517, 415] width 672 height 632
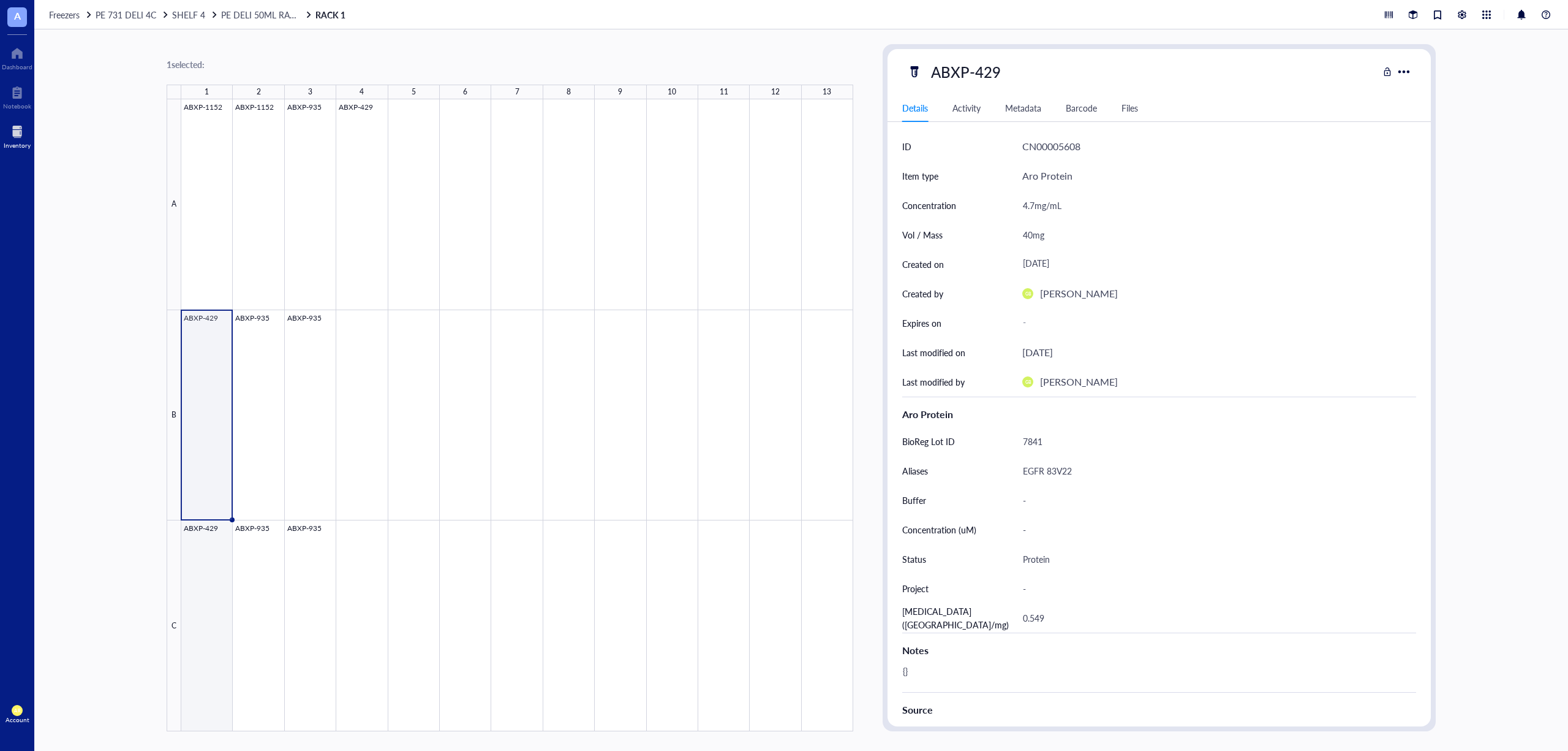
click at [207, 627] on div at bounding box center [517, 415] width 672 height 632
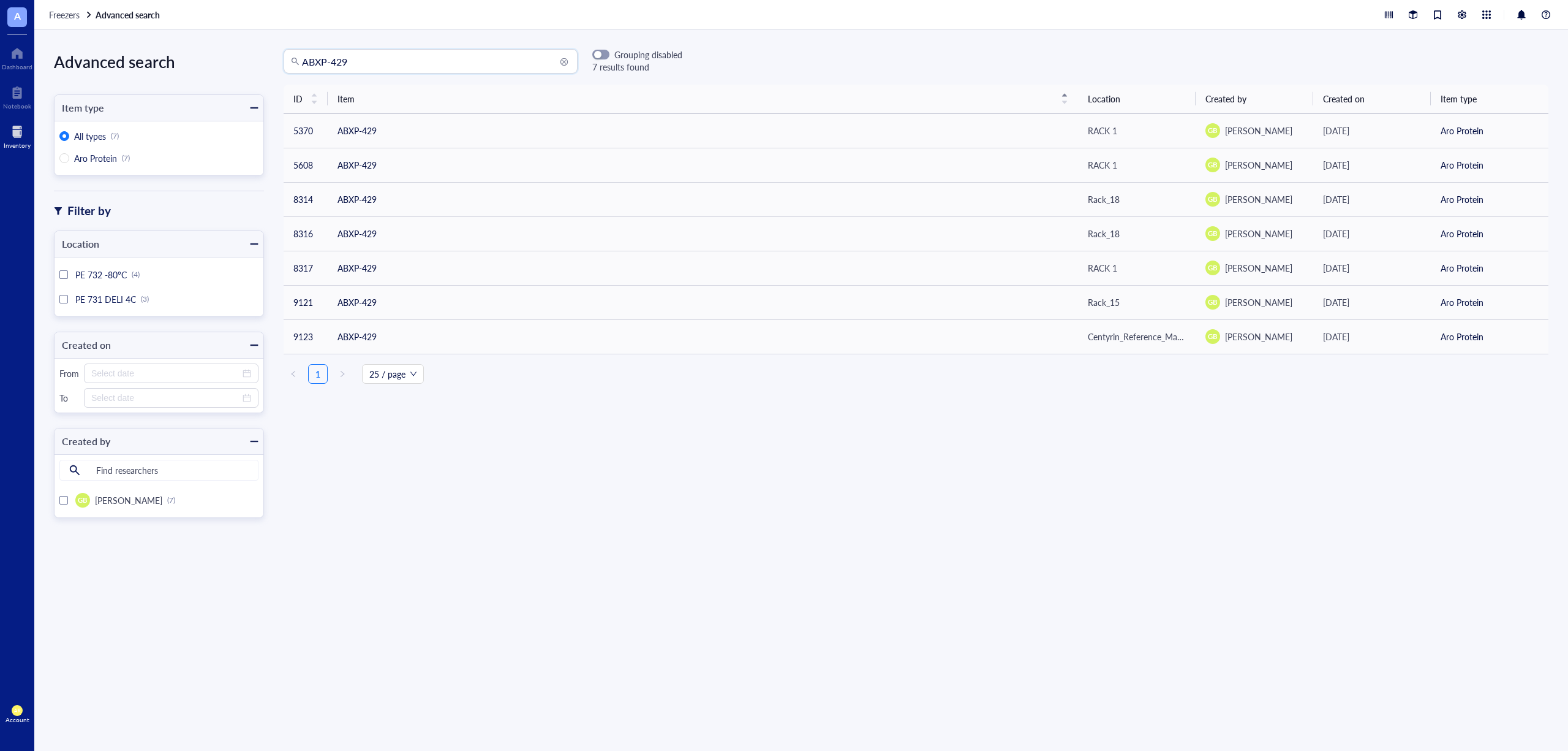
drag, startPoint x: 414, startPoint y: 63, endPoint x: 293, endPoint y: 64, distance: 121.0
click at [293, 64] on div "ABXP-429" at bounding box center [430, 61] width 294 height 24
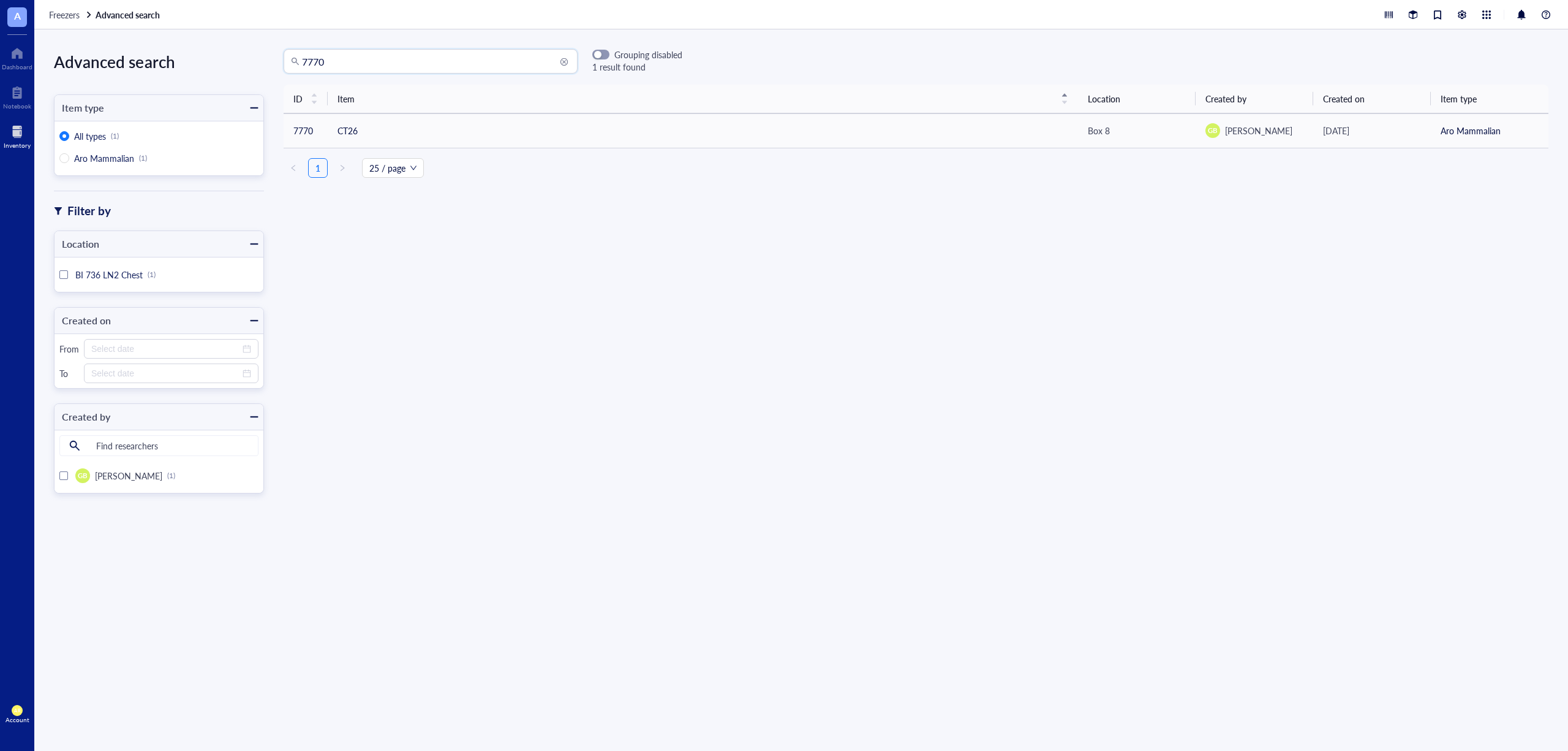
click at [398, 64] on input "7770" at bounding box center [436, 61] width 268 height 23
type input "7"
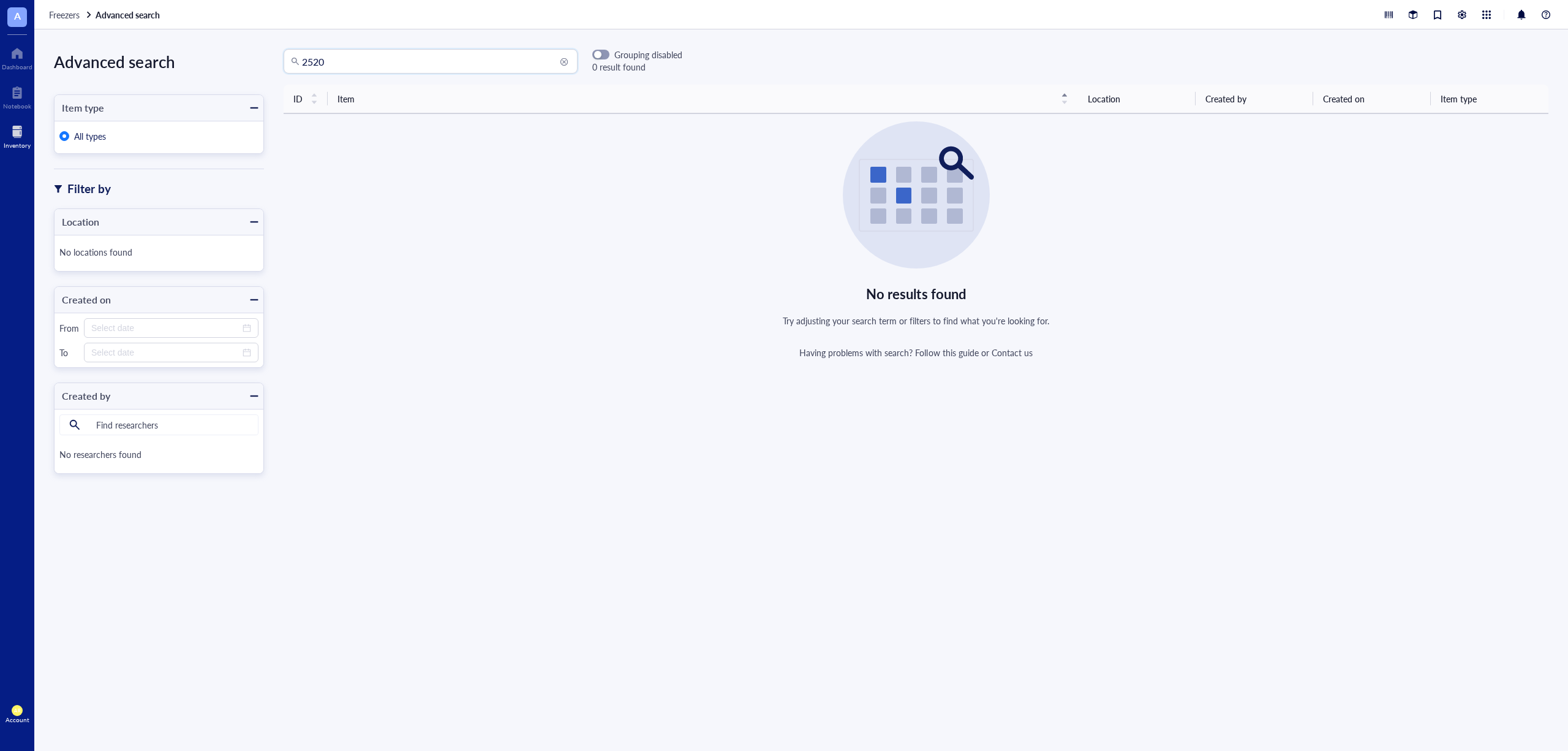
drag, startPoint x: 361, startPoint y: 62, endPoint x: 296, endPoint y: 59, distance: 65.1
click at [319, 59] on input "2520" at bounding box center [436, 61] width 268 height 23
type input "2"
click at [438, 64] on input "1695" at bounding box center [436, 61] width 268 height 23
click at [425, 69] on input "1695" at bounding box center [436, 61] width 268 height 23
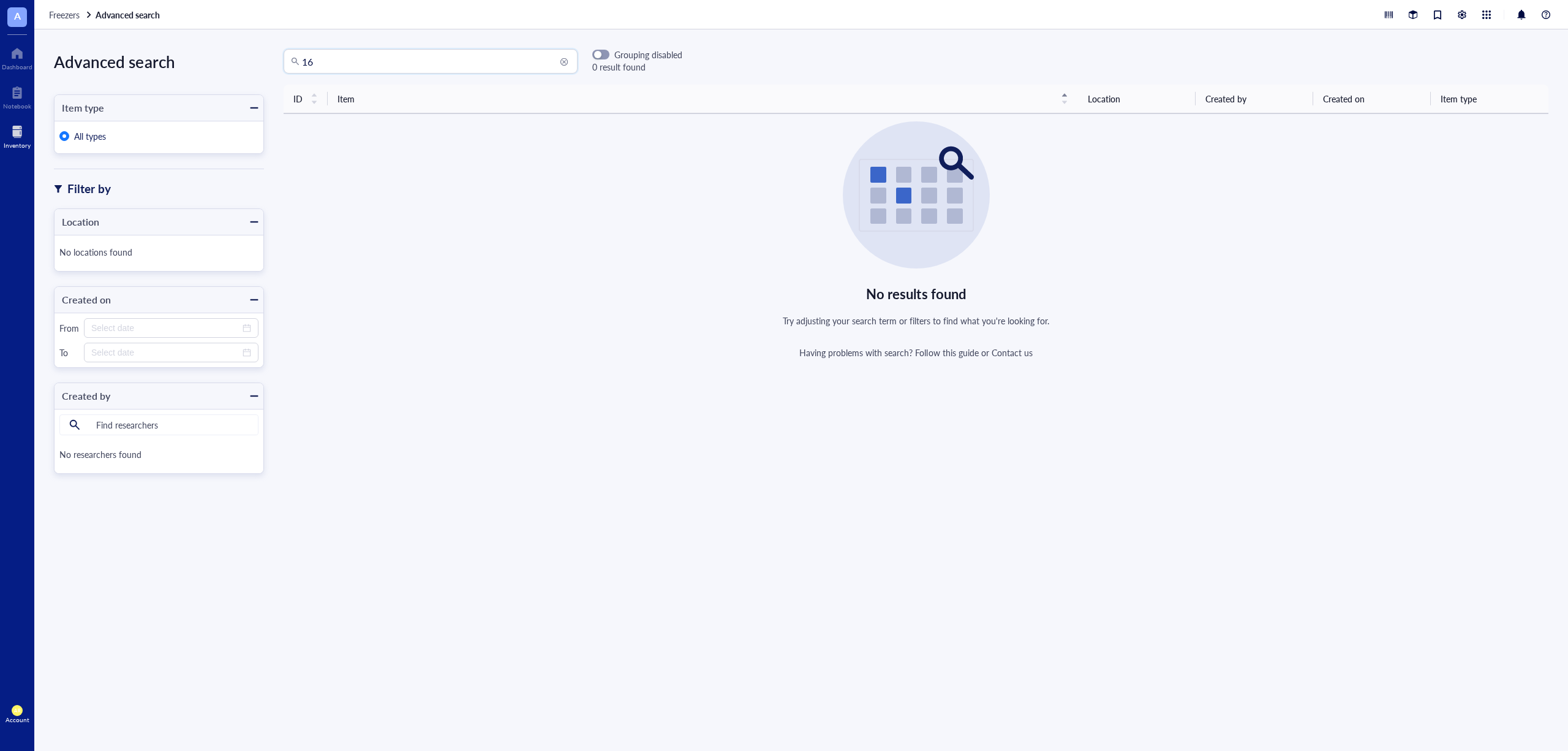
type input "1"
type input "ABXP-429"
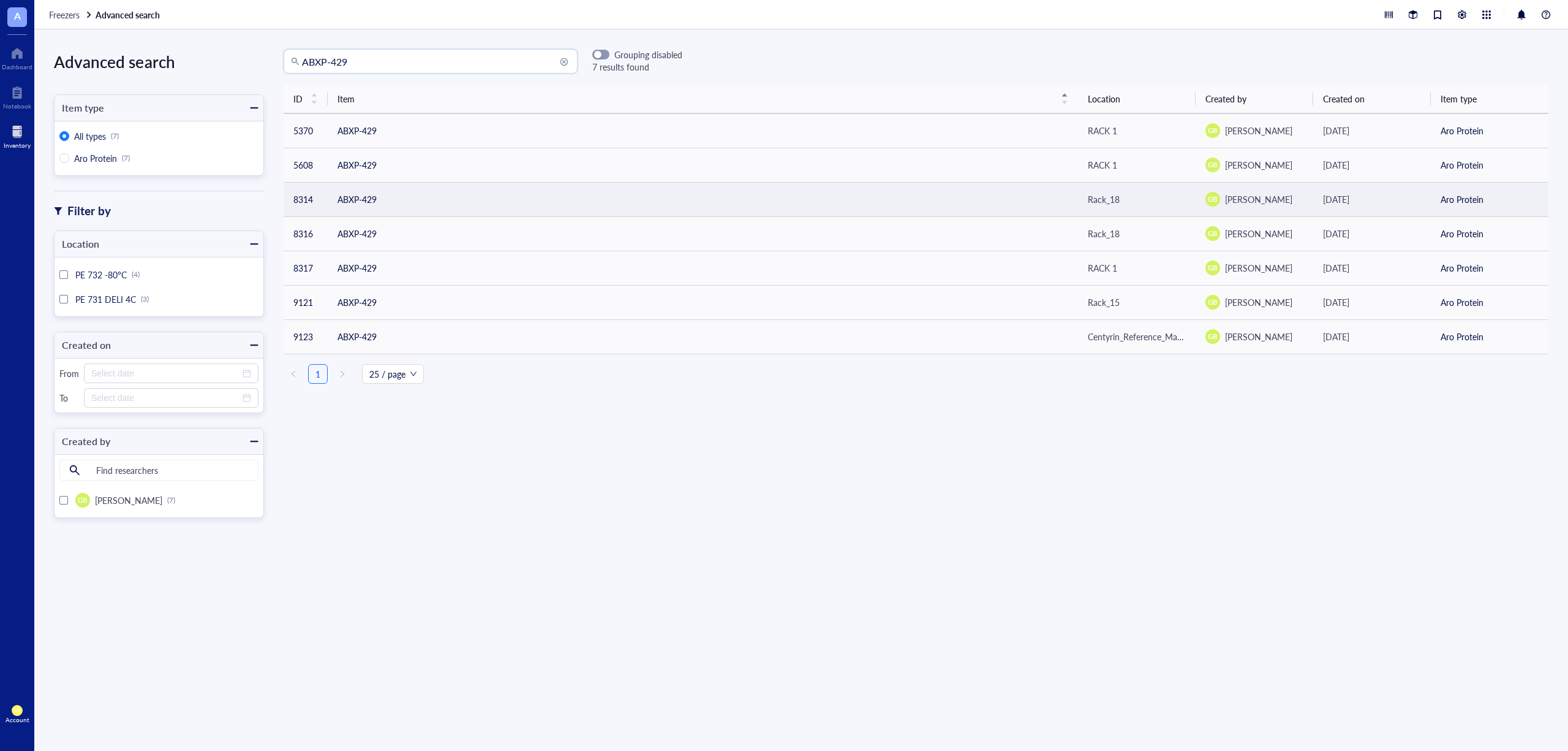
click at [376, 194] on td "ABXP-429" at bounding box center [702, 199] width 751 height 34
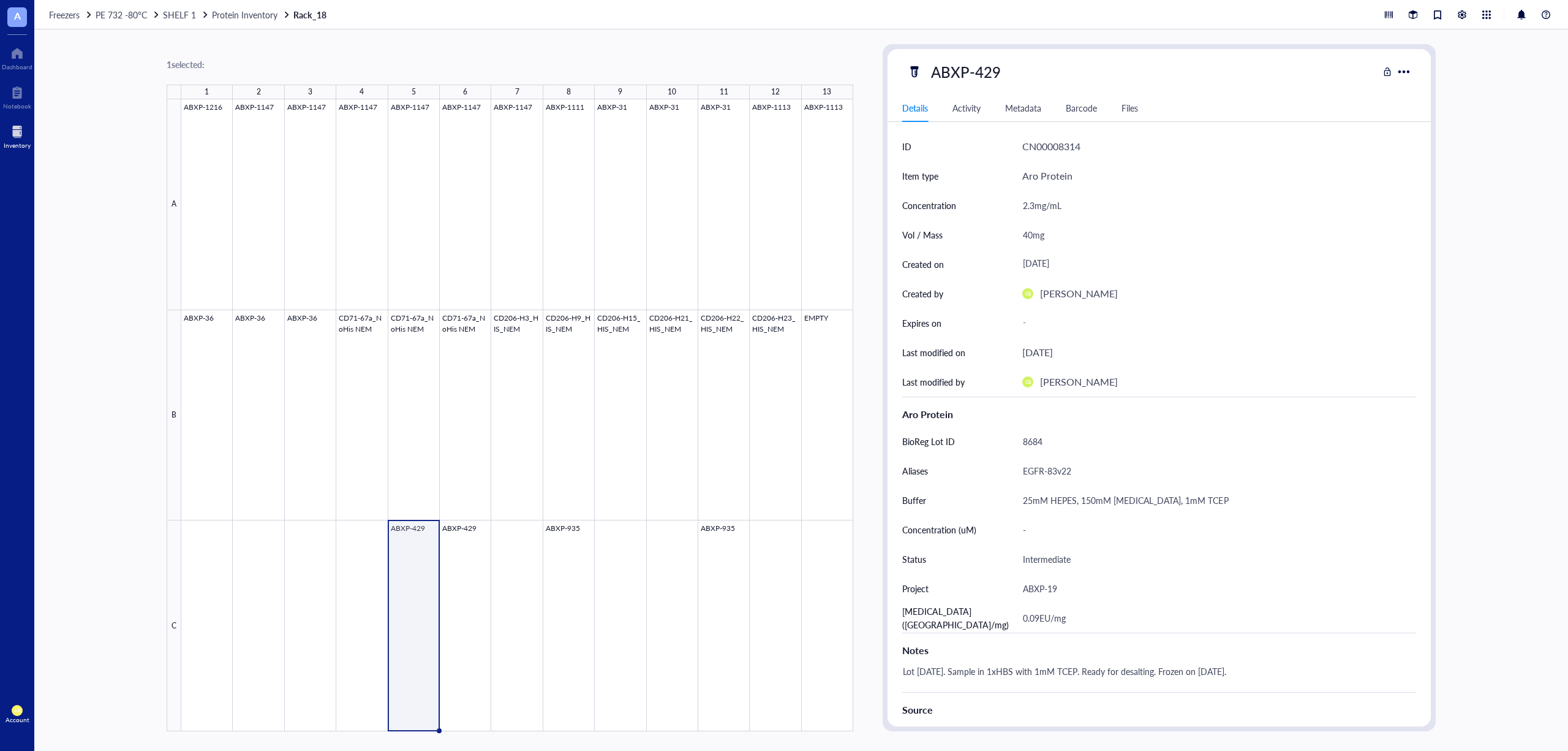
click at [423, 570] on div at bounding box center [517, 415] width 672 height 632
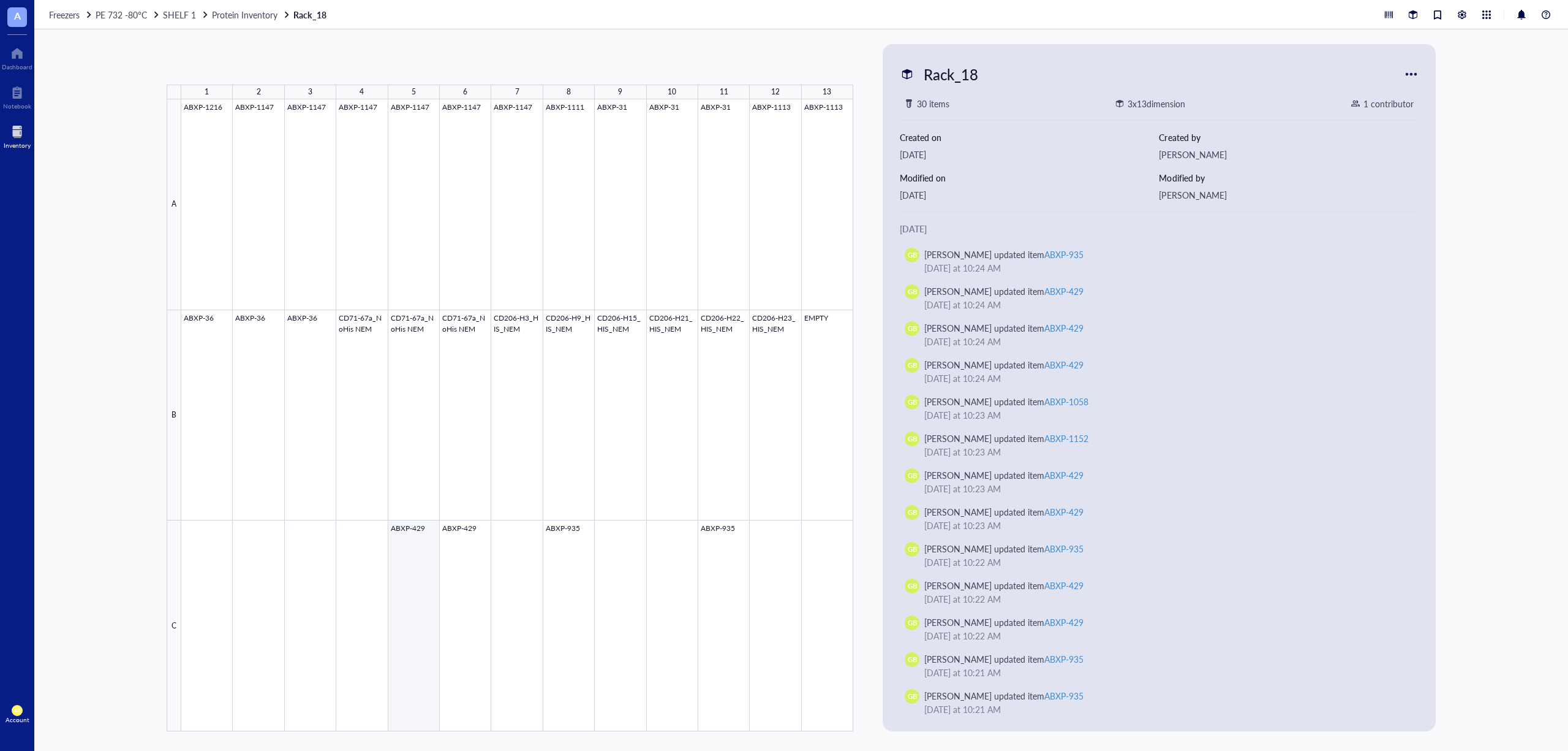
click at [413, 575] on div at bounding box center [517, 415] width 672 height 632
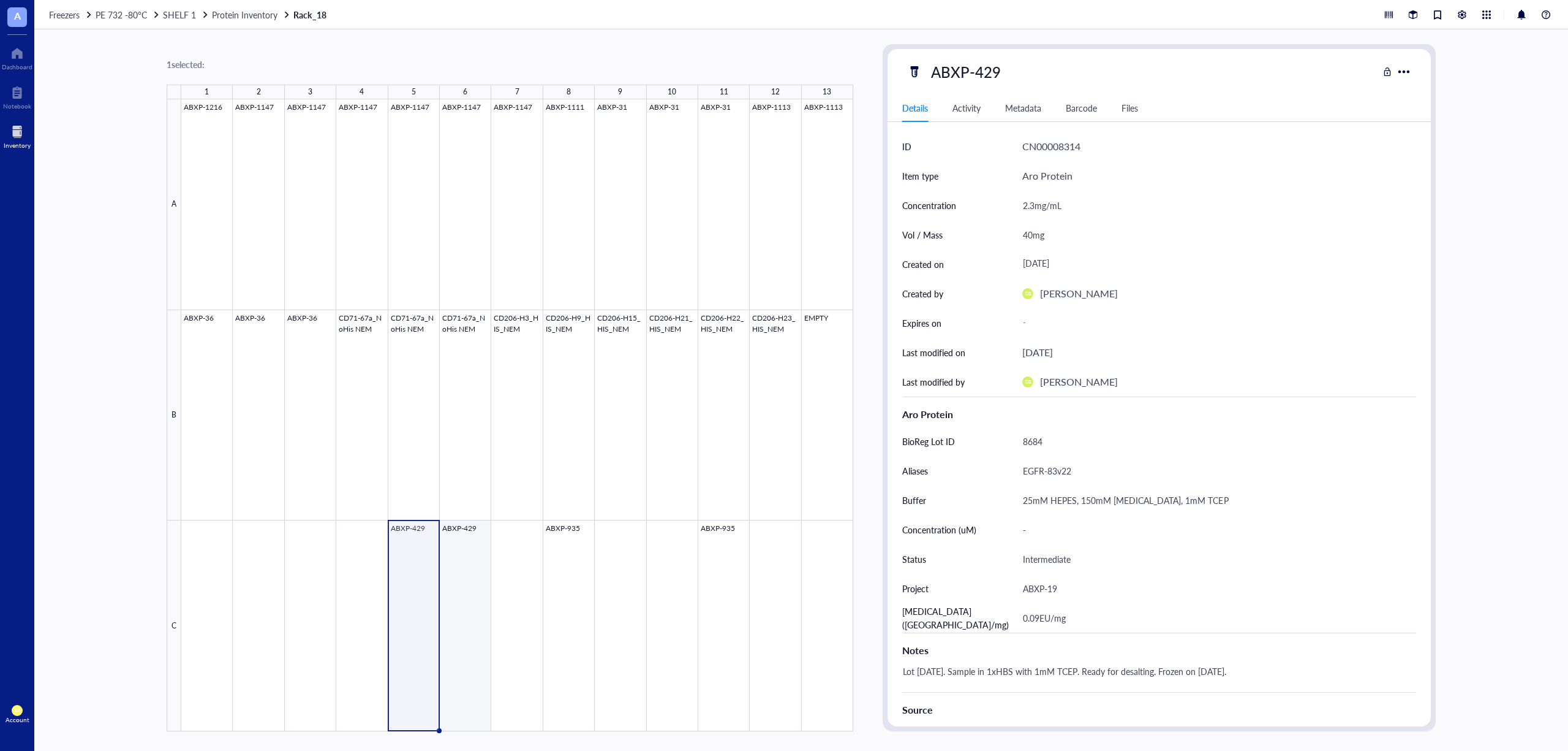
click at [464, 579] on div at bounding box center [517, 415] width 672 height 632
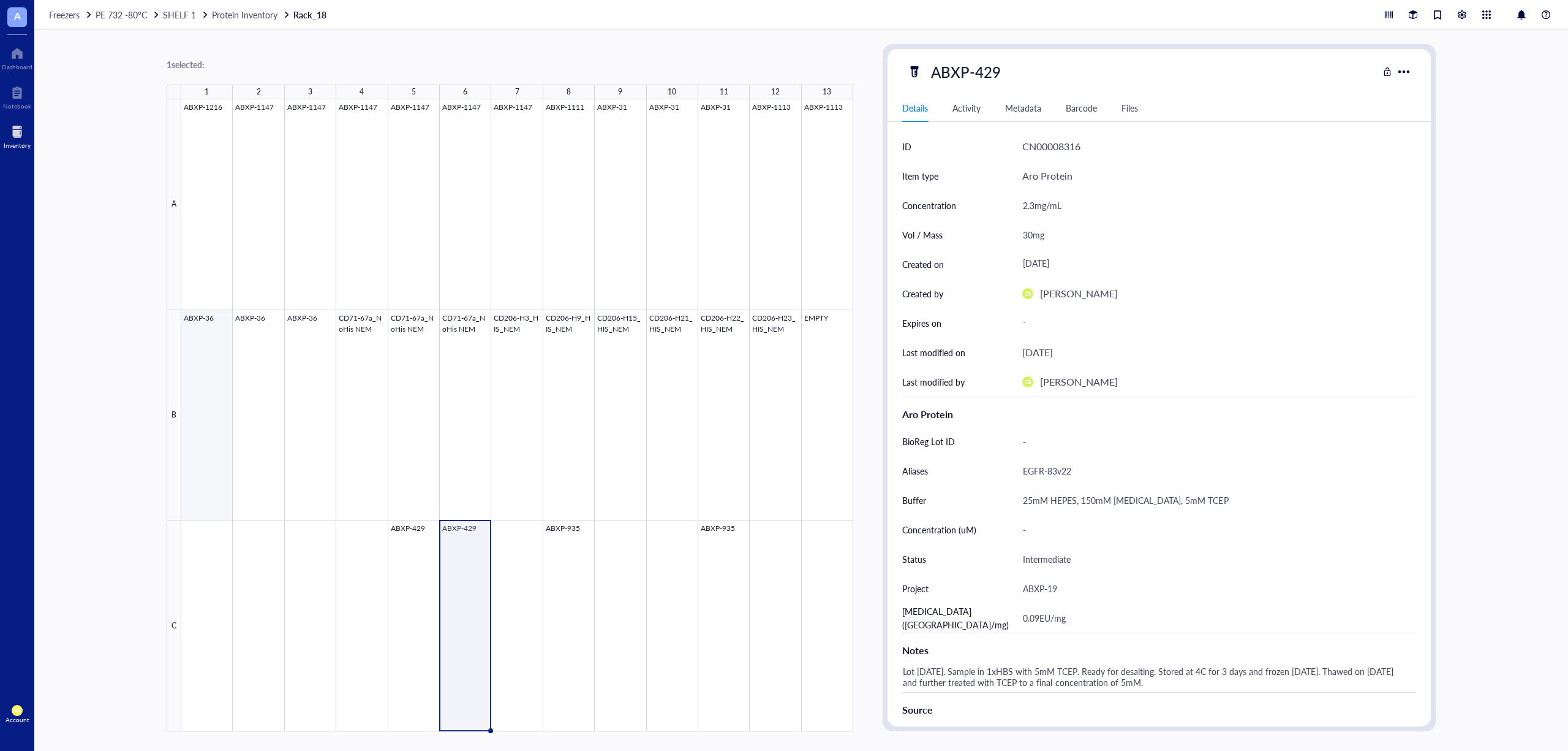
click at [209, 330] on div at bounding box center [517, 415] width 672 height 632
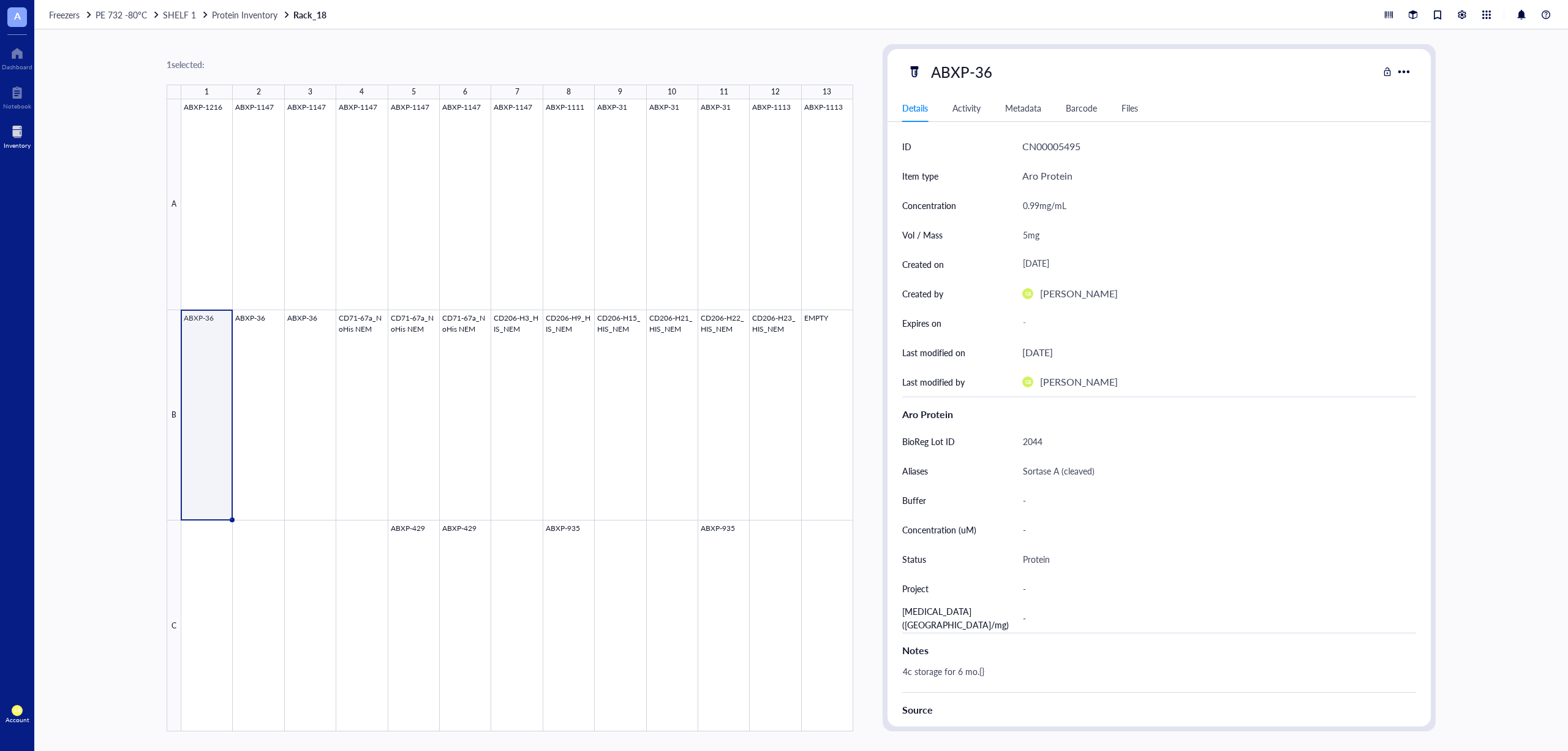
click at [149, 294] on div "1 selected: 1 2 3 4 5 6 7 8 9 10 11 12 13 A B C ABXP-1216 ABXP-1147 ABXP-1147 A…" at bounding box center [801, 389] width 1534 height 721
